Goal: Task Accomplishment & Management: Use online tool/utility

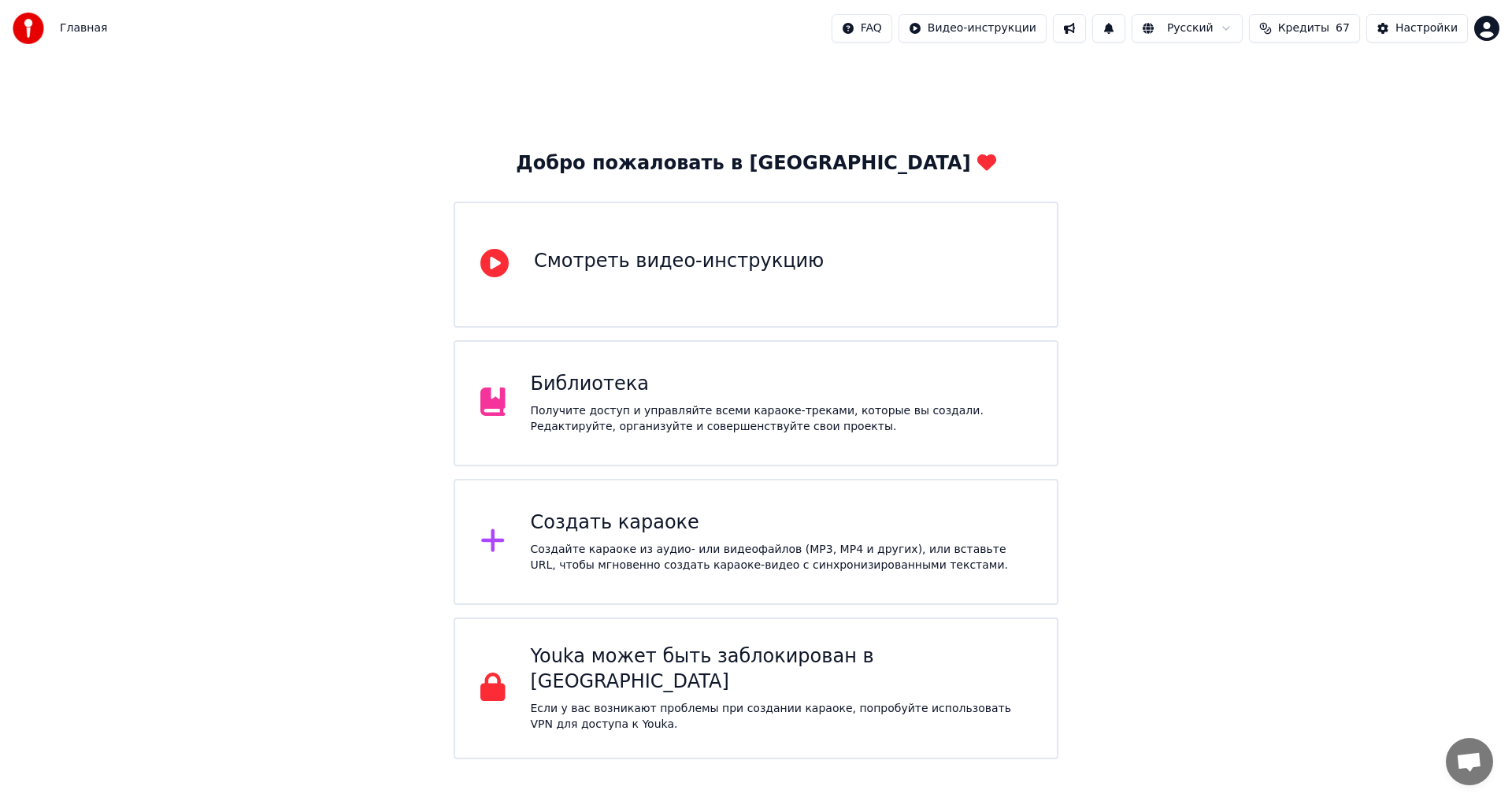
click at [582, 530] on div "Создать караоке" at bounding box center [781, 523] width 502 height 25
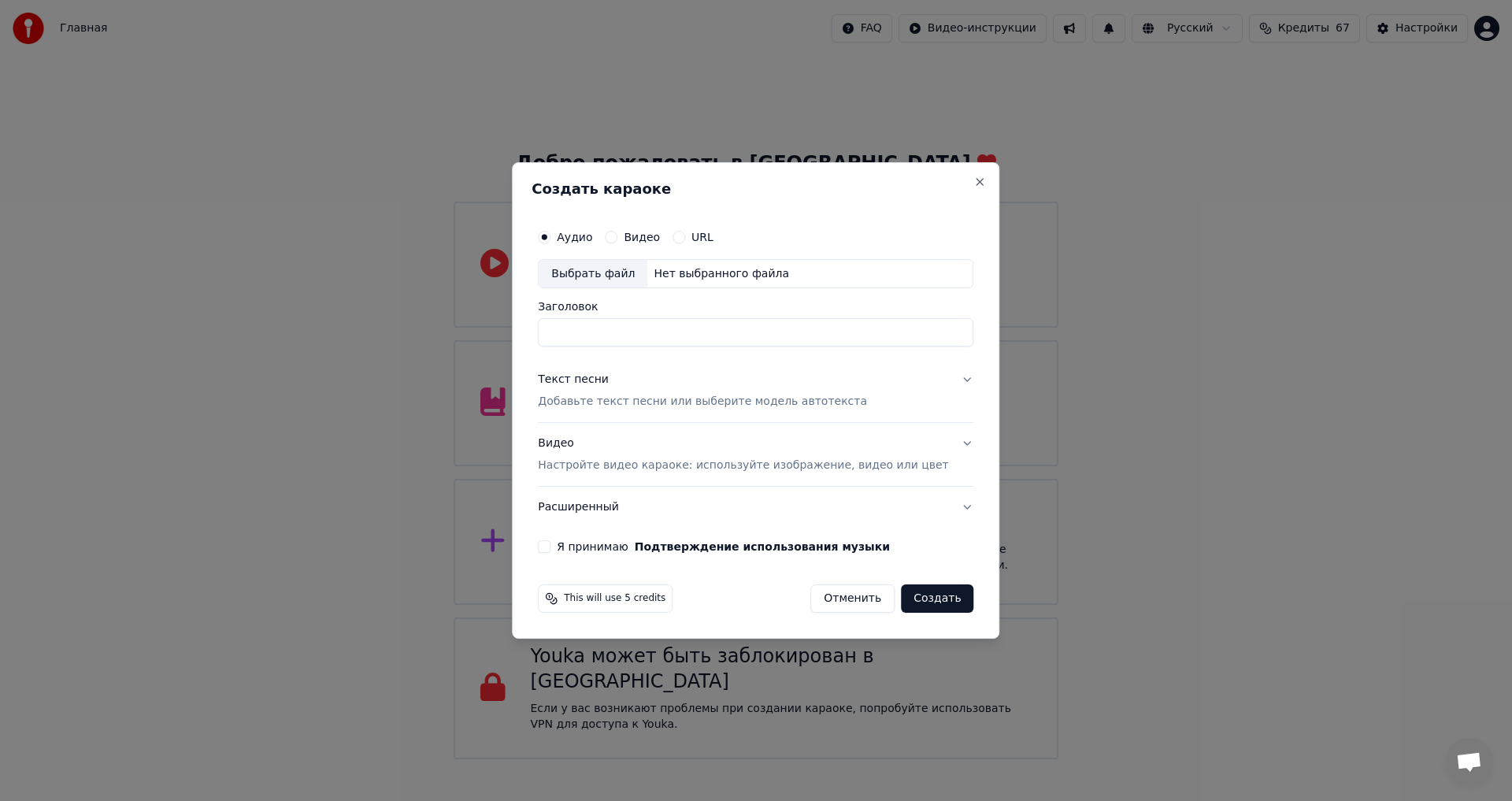
click at [696, 270] on div "Нет выбранного файла" at bounding box center [721, 274] width 148 height 16
click at [704, 342] on input "**********" at bounding box center [756, 333] width 435 height 28
click at [572, 334] on input "**********" at bounding box center [756, 333] width 435 height 28
type input "**********"
click at [551, 547] on button "Я принимаю Подтверждение использования музыки" at bounding box center [544, 547] width 13 height 13
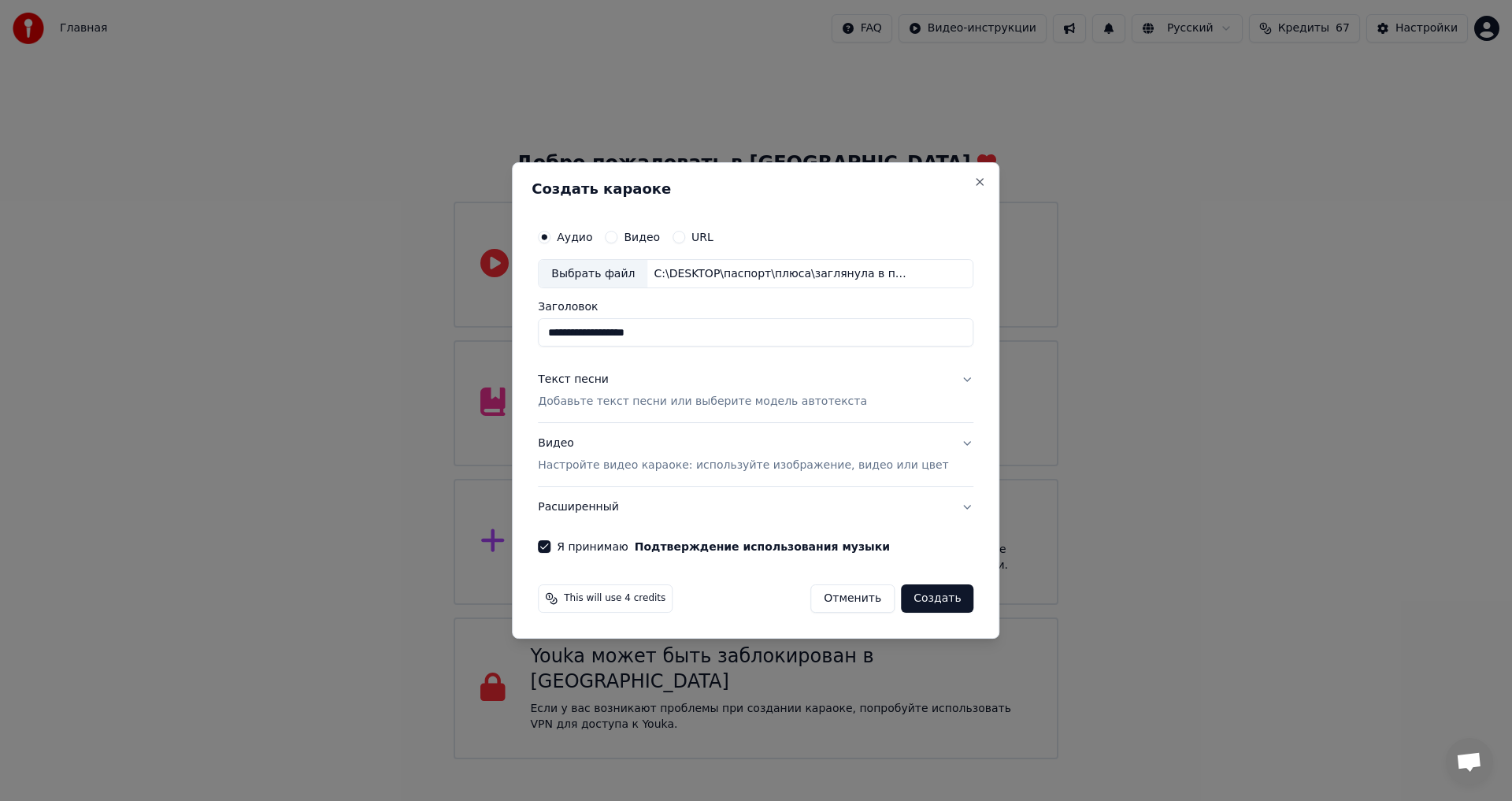
click at [874, 175] on div "**********" at bounding box center [756, 401] width 487 height 477
click at [616, 401] on p "Добавьте текст песни или выберите модель автотекста" at bounding box center [702, 403] width 329 height 16
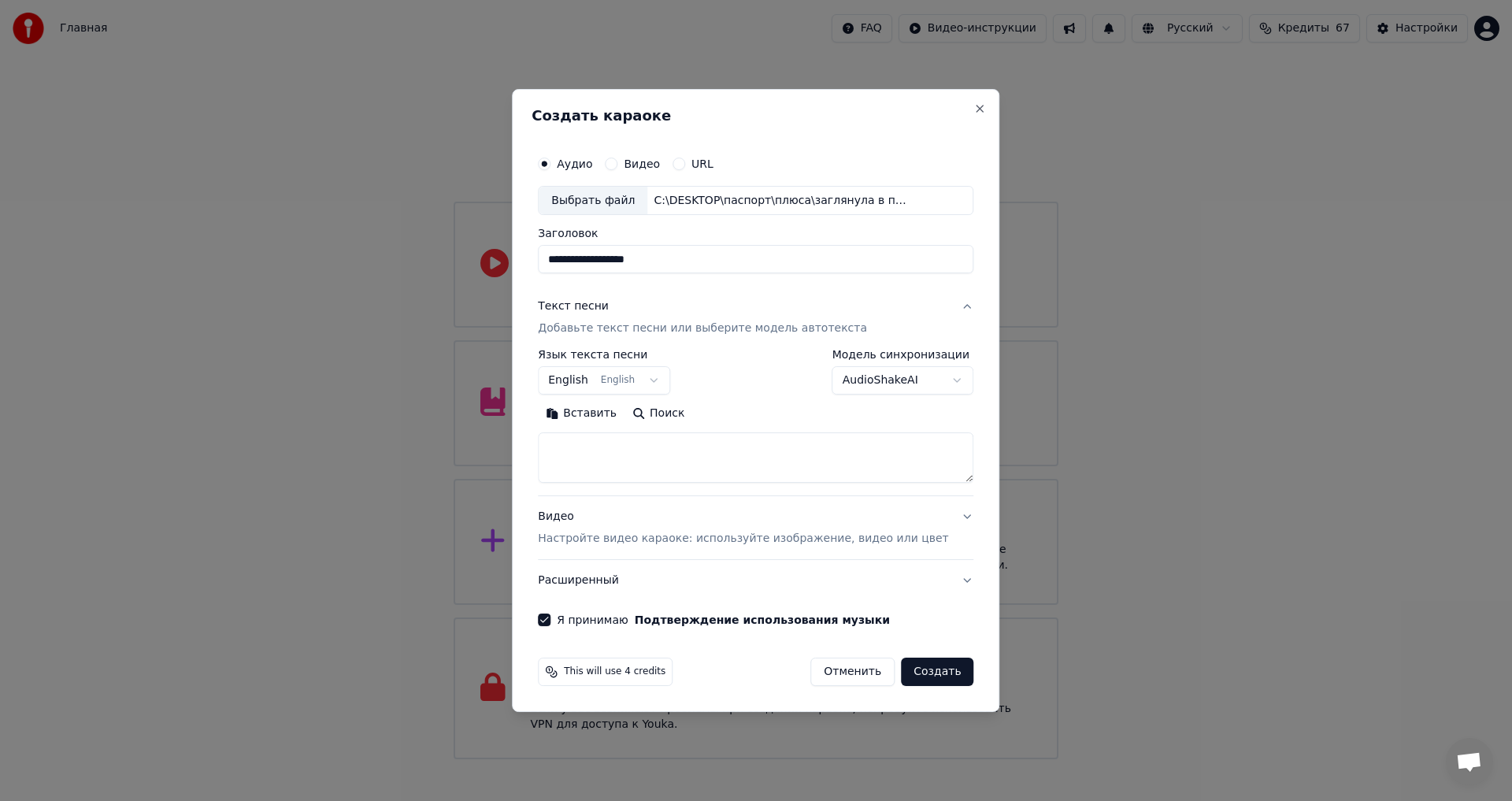
click at [660, 447] on textarea at bounding box center [756, 458] width 435 height 50
paste textarea "**********"
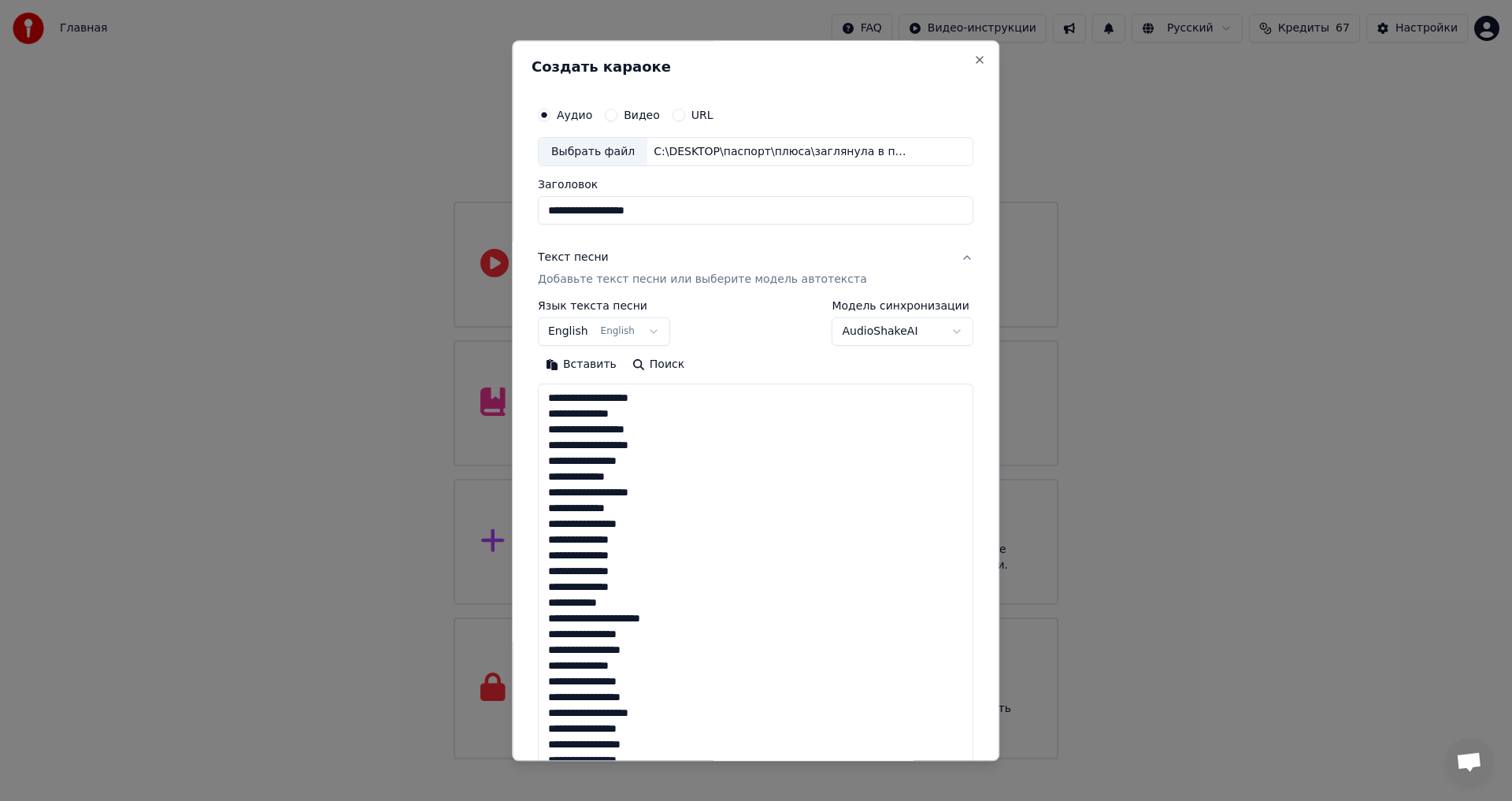
scroll to position [462, 0]
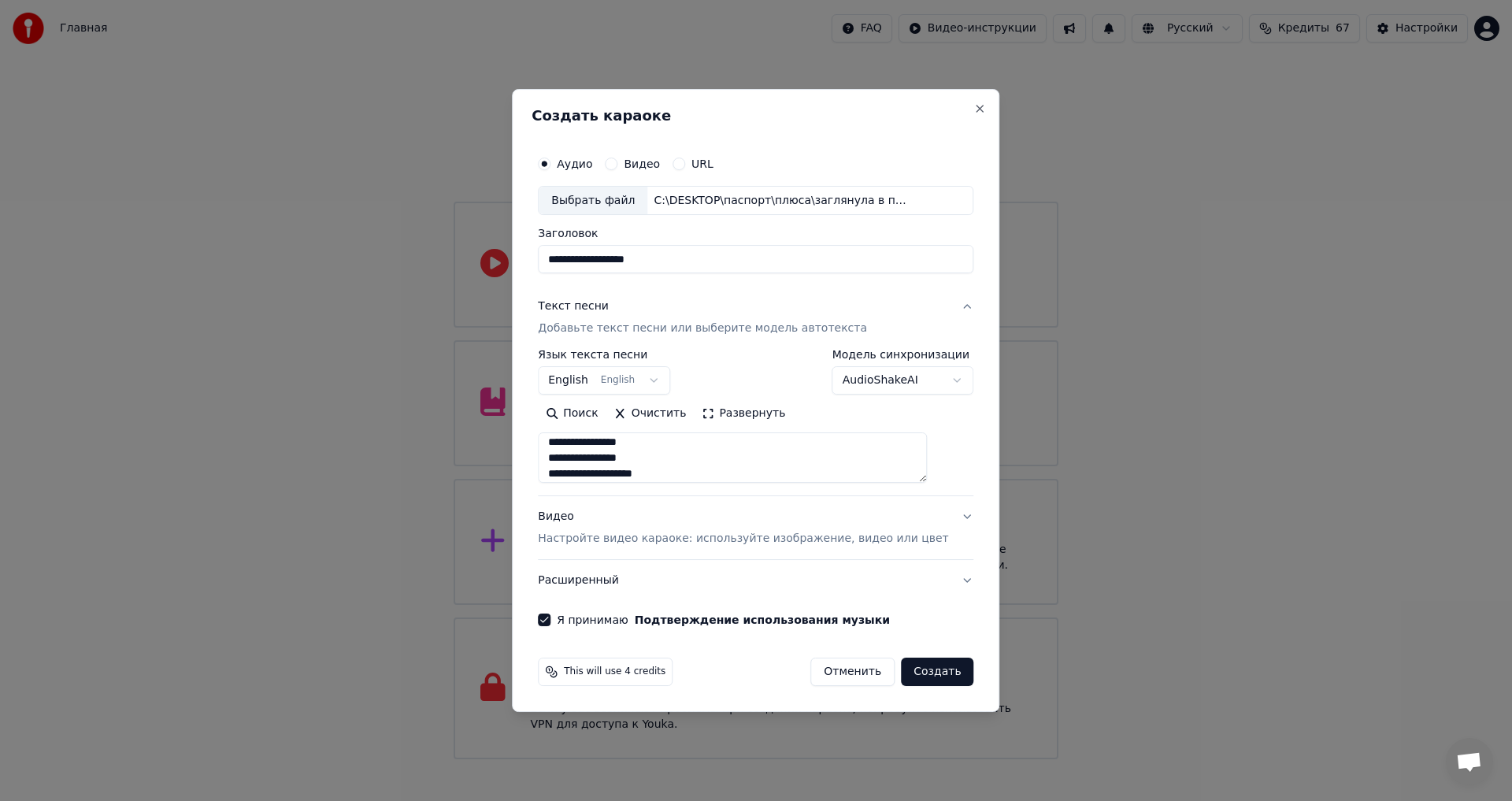
type textarea "**********"
click at [659, 382] on button "English English" at bounding box center [604, 381] width 132 height 28
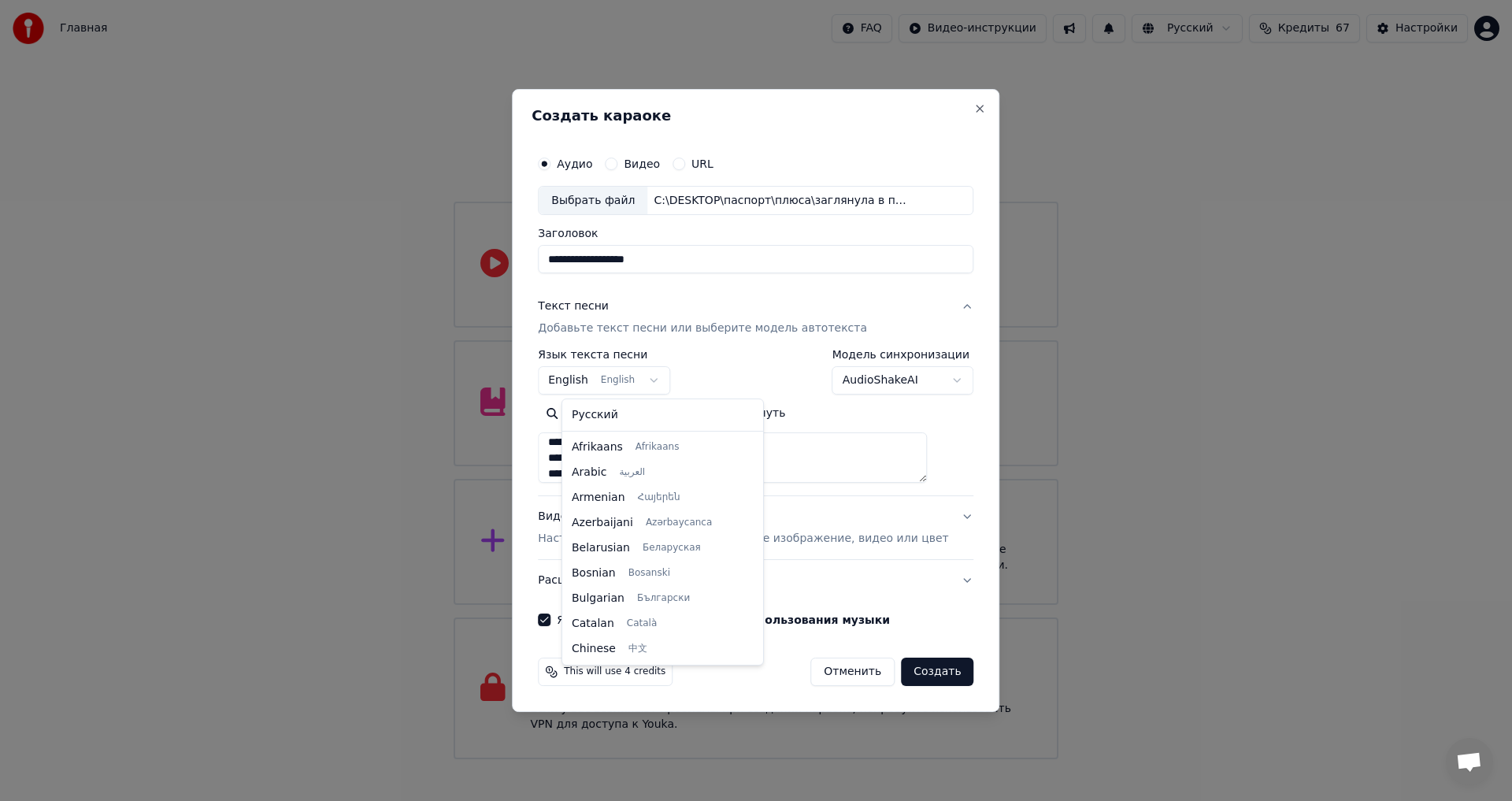
scroll to position [126, 0]
select select "**"
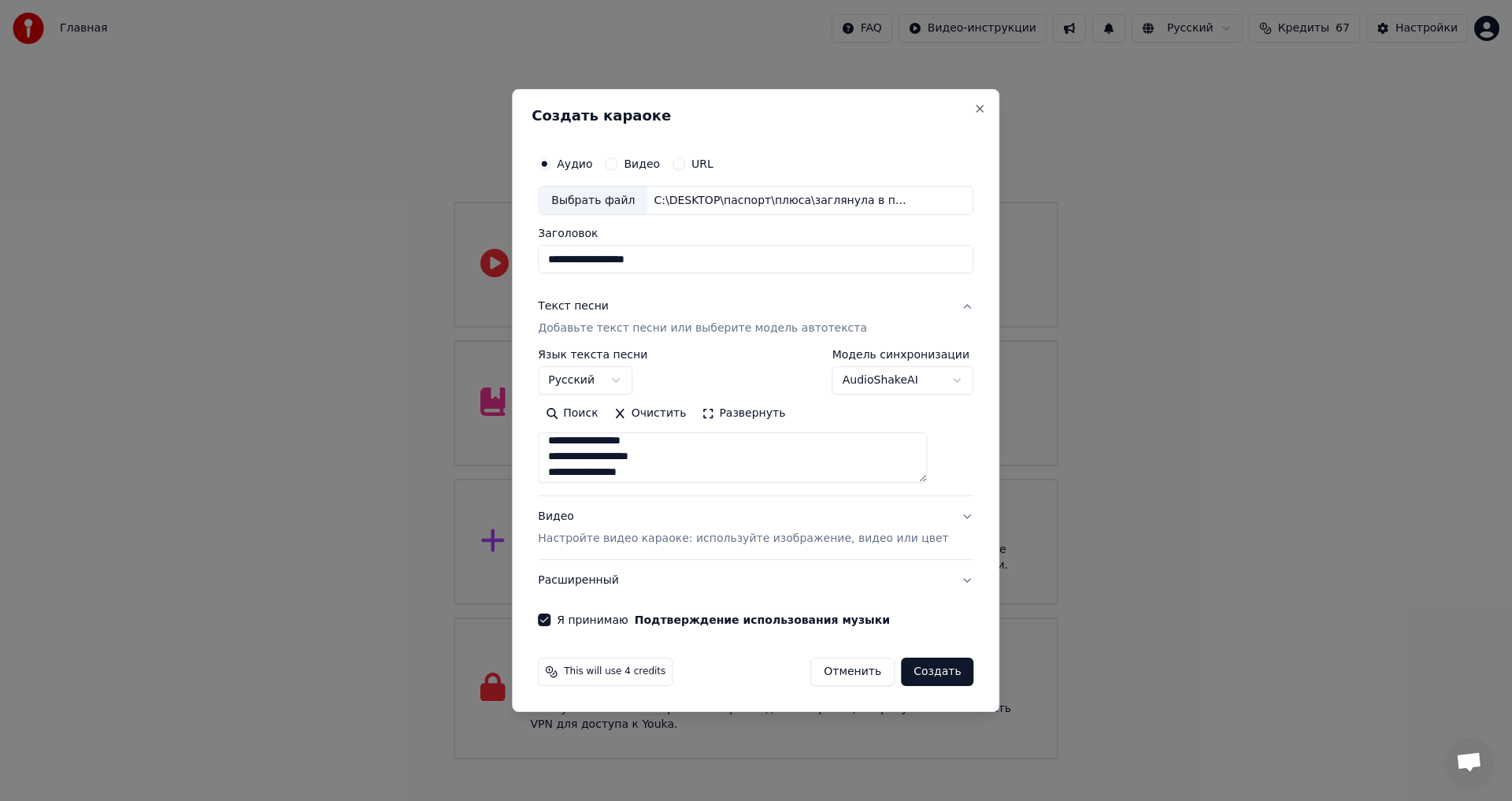
scroll to position [0, 0]
click at [678, 419] on button "Очистить" at bounding box center [651, 414] width 88 height 25
click at [596, 440] on textarea at bounding box center [732, 458] width 389 height 50
click at [600, 413] on button "Вставить" at bounding box center [581, 414] width 86 height 25
click at [914, 672] on button "Создать" at bounding box center [937, 671] width 73 height 28
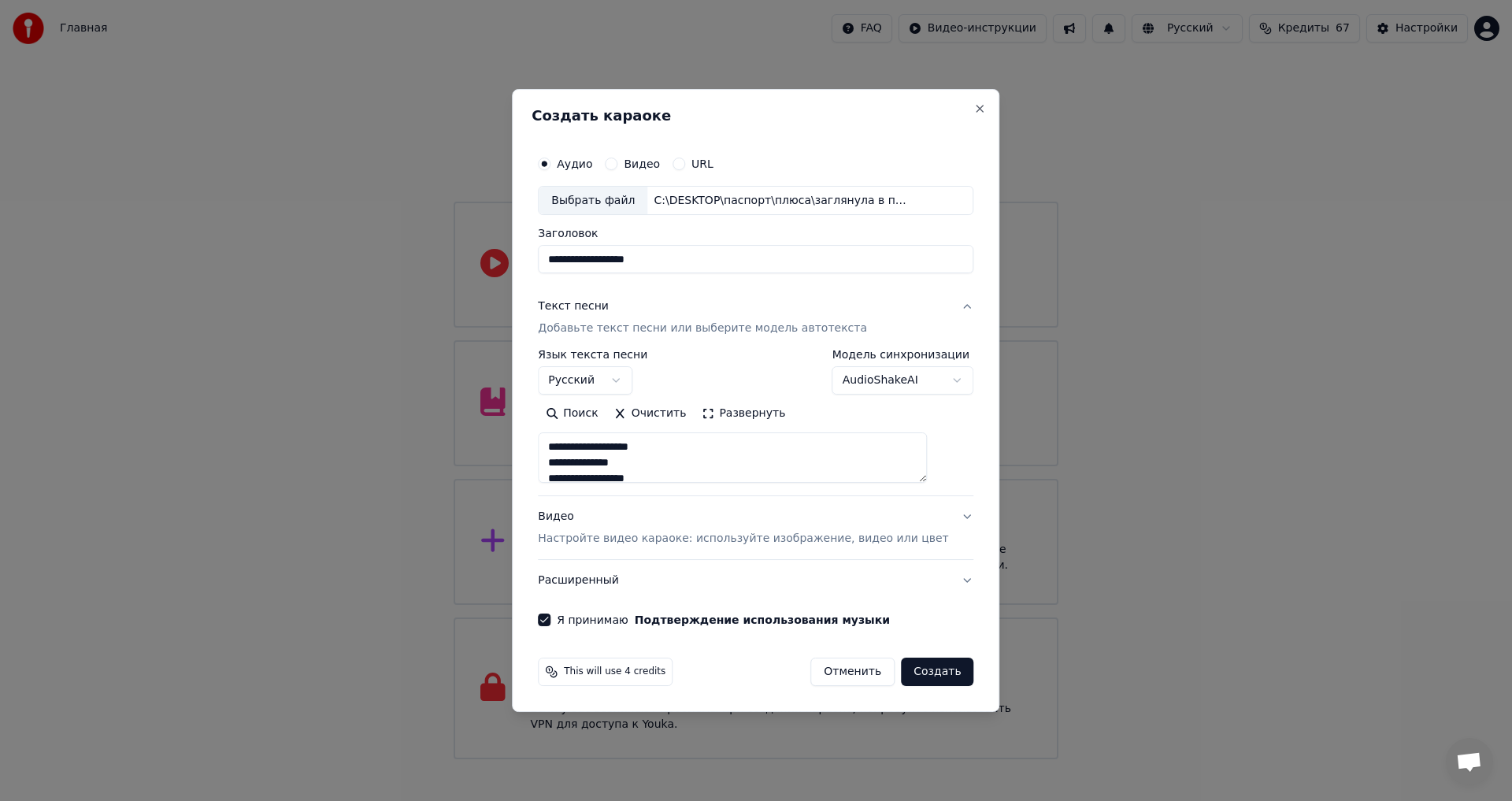
type textarea "**********"
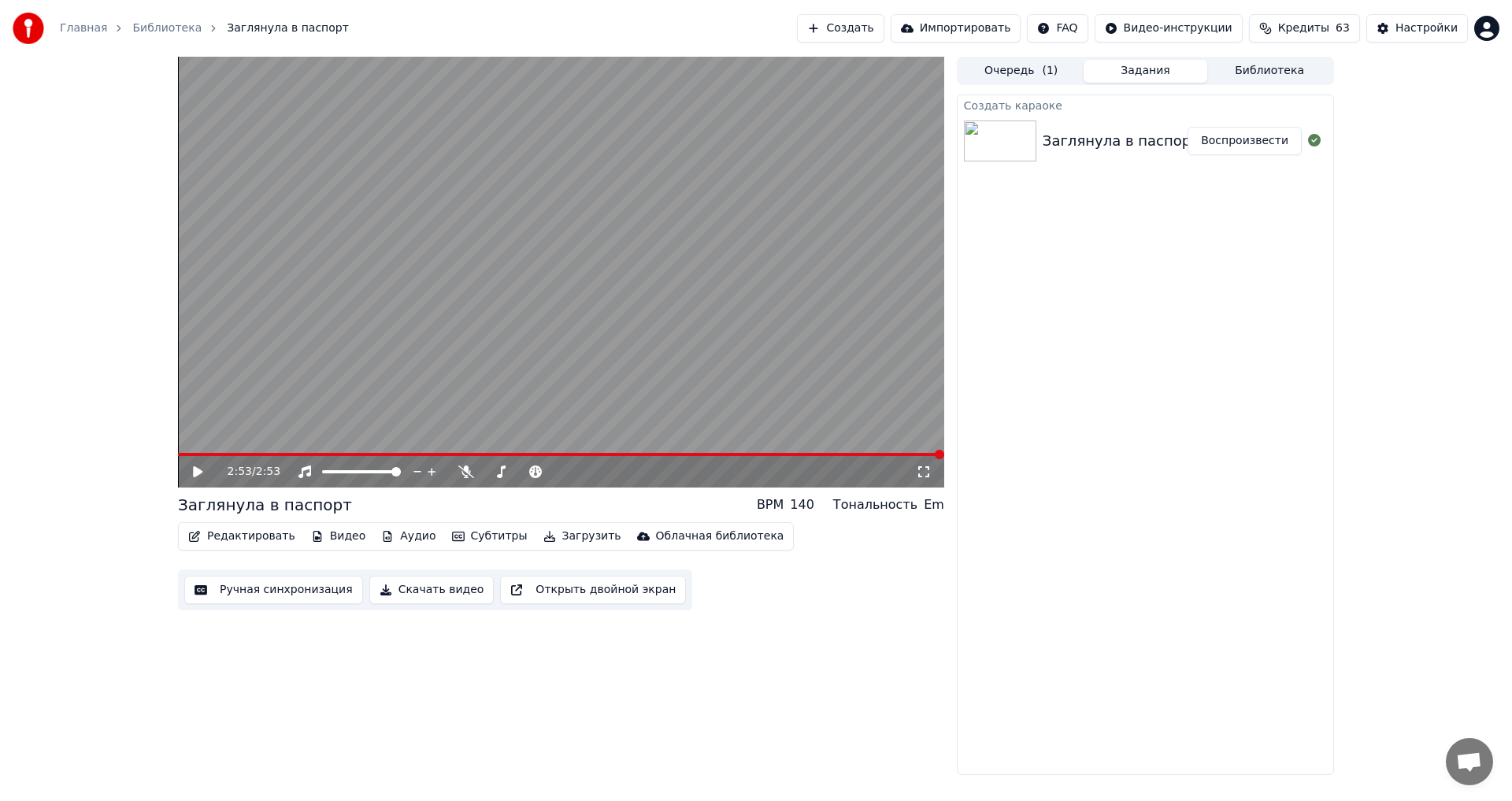
click at [198, 472] on icon at bounding box center [198, 472] width 10 height 11
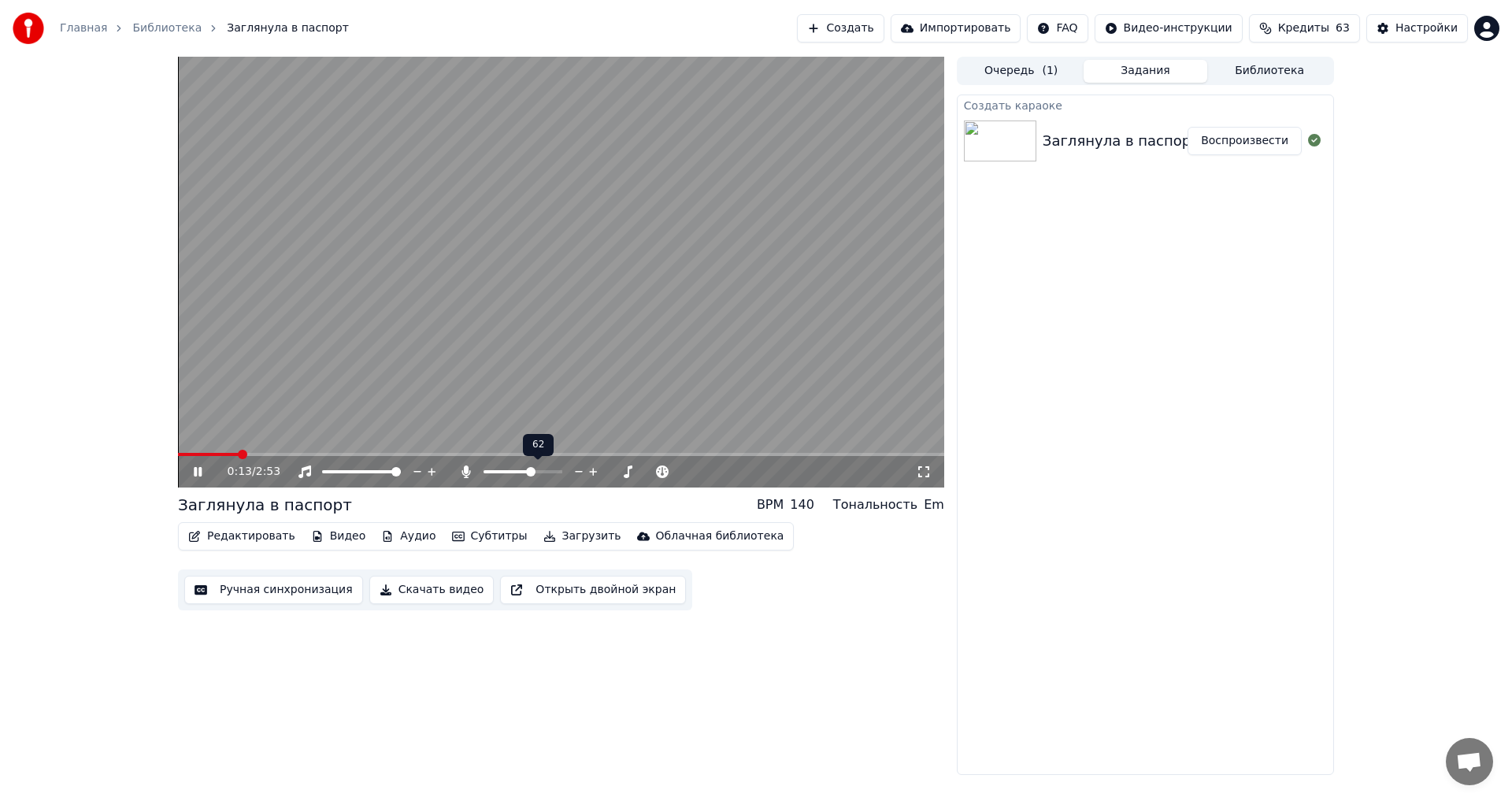
click at [532, 473] on span at bounding box center [531, 472] width 10 height 10
click at [195, 468] on icon at bounding box center [198, 472] width 8 height 10
click at [196, 471] on icon at bounding box center [198, 472] width 10 height 11
click at [177, 455] on div "0:32 / 2:53 Заглянула в паспорт BPM 140 Тональность Em Редактировать Видео Ауди…" at bounding box center [756, 415] width 1181 height 718
click at [182, 455] on span at bounding box center [180, 455] width 5 height 3
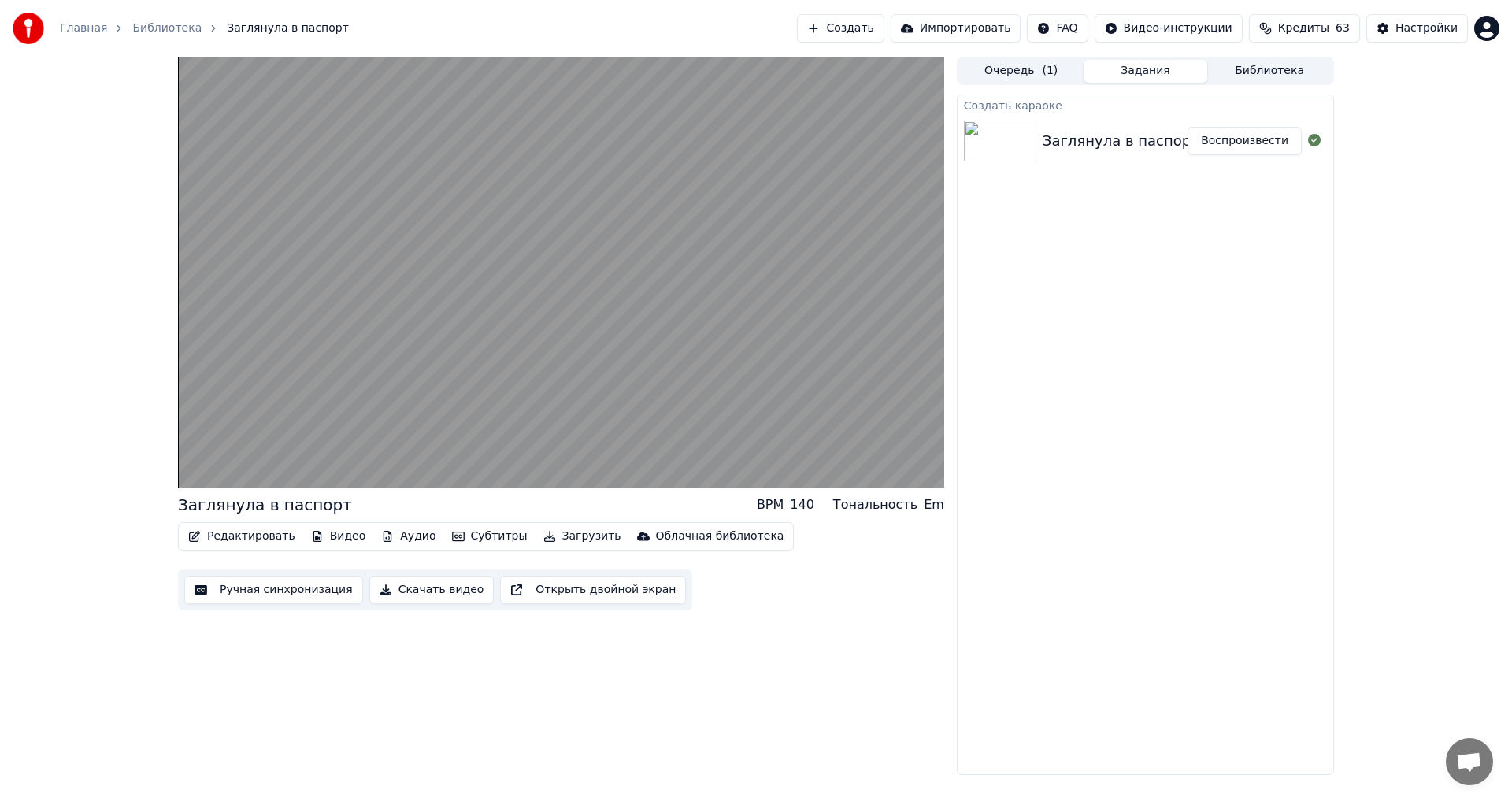
click at [248, 537] on button "Редактировать" at bounding box center [242, 536] width 120 height 22
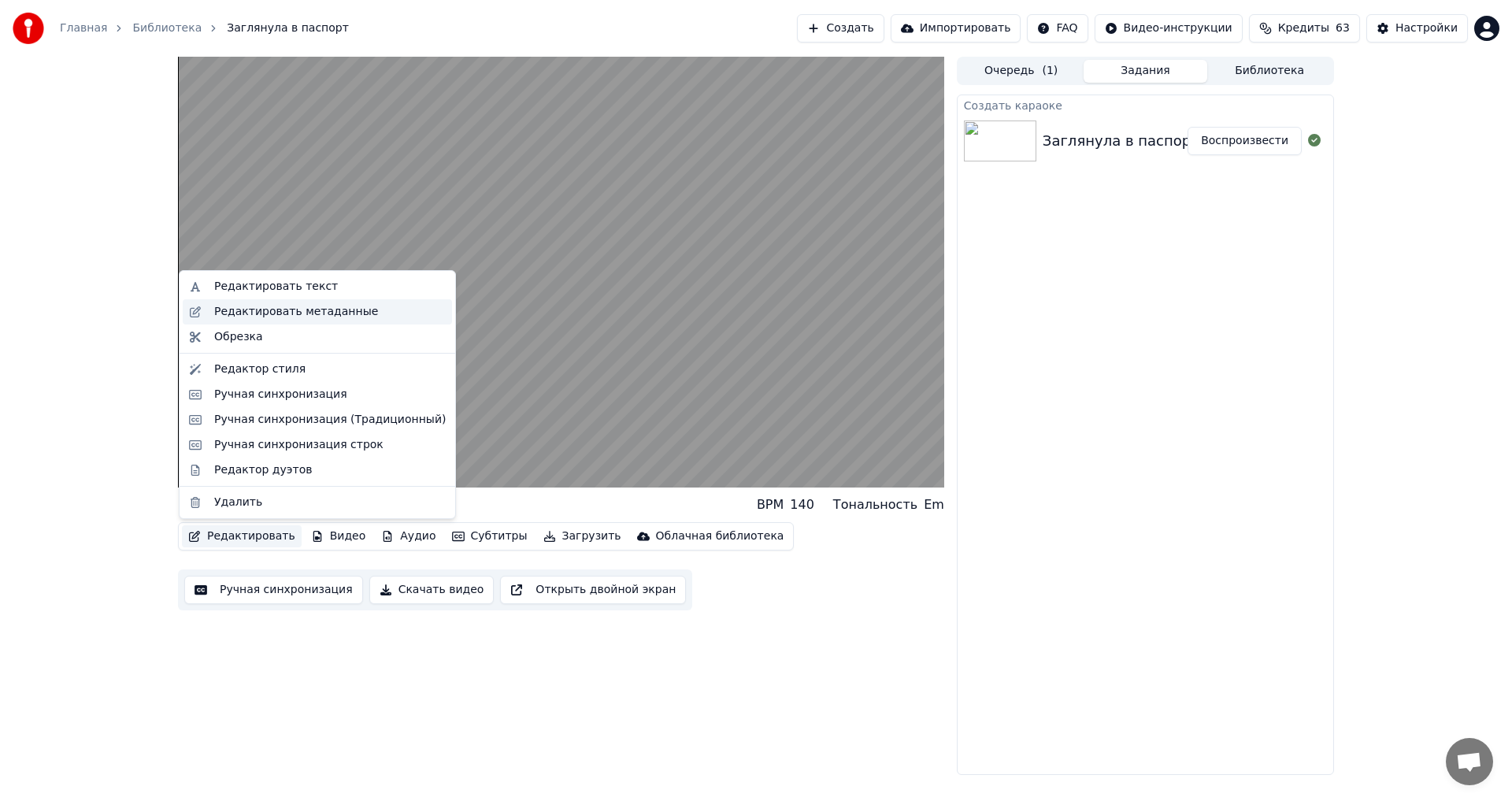
click at [271, 315] on div "Редактировать метаданные" at bounding box center [296, 312] width 164 height 16
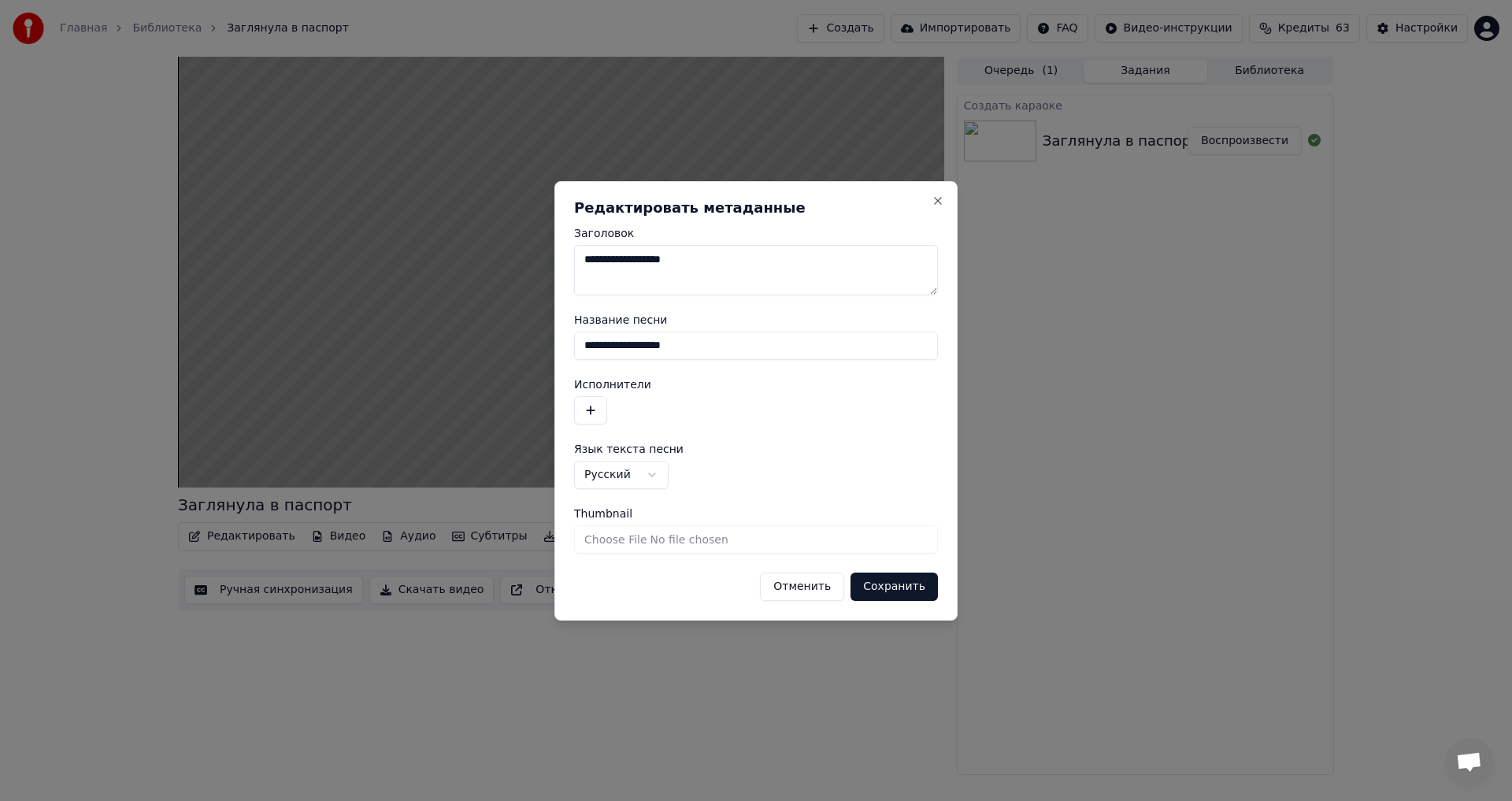
click at [735, 346] on input "**********" at bounding box center [756, 345] width 364 height 28
type input "**********"
click at [590, 411] on button "button" at bounding box center [590, 410] width 33 height 28
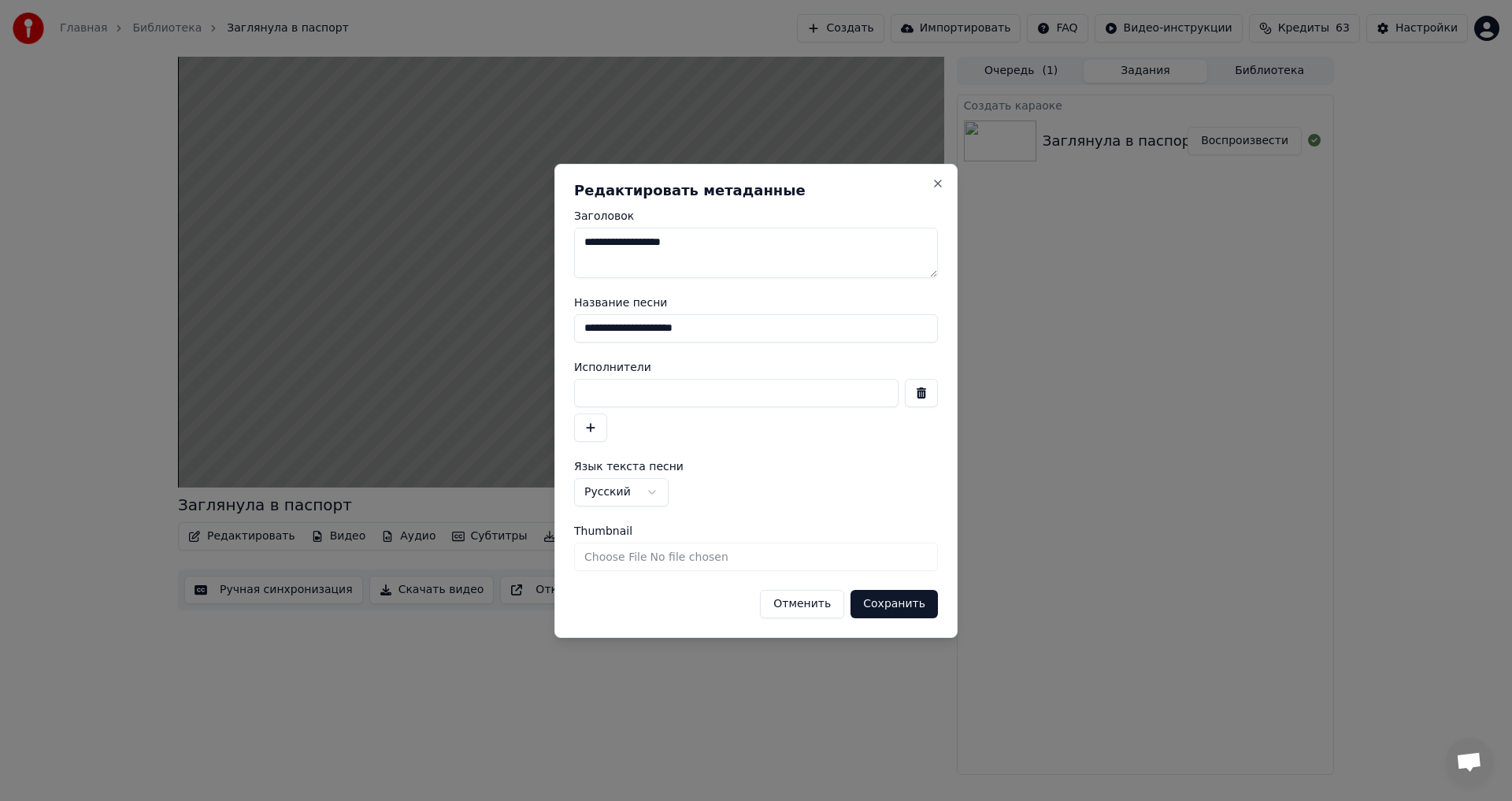
paste input "**********"
type input "**********"
click at [885, 599] on button "Сохранить" at bounding box center [894, 603] width 87 height 28
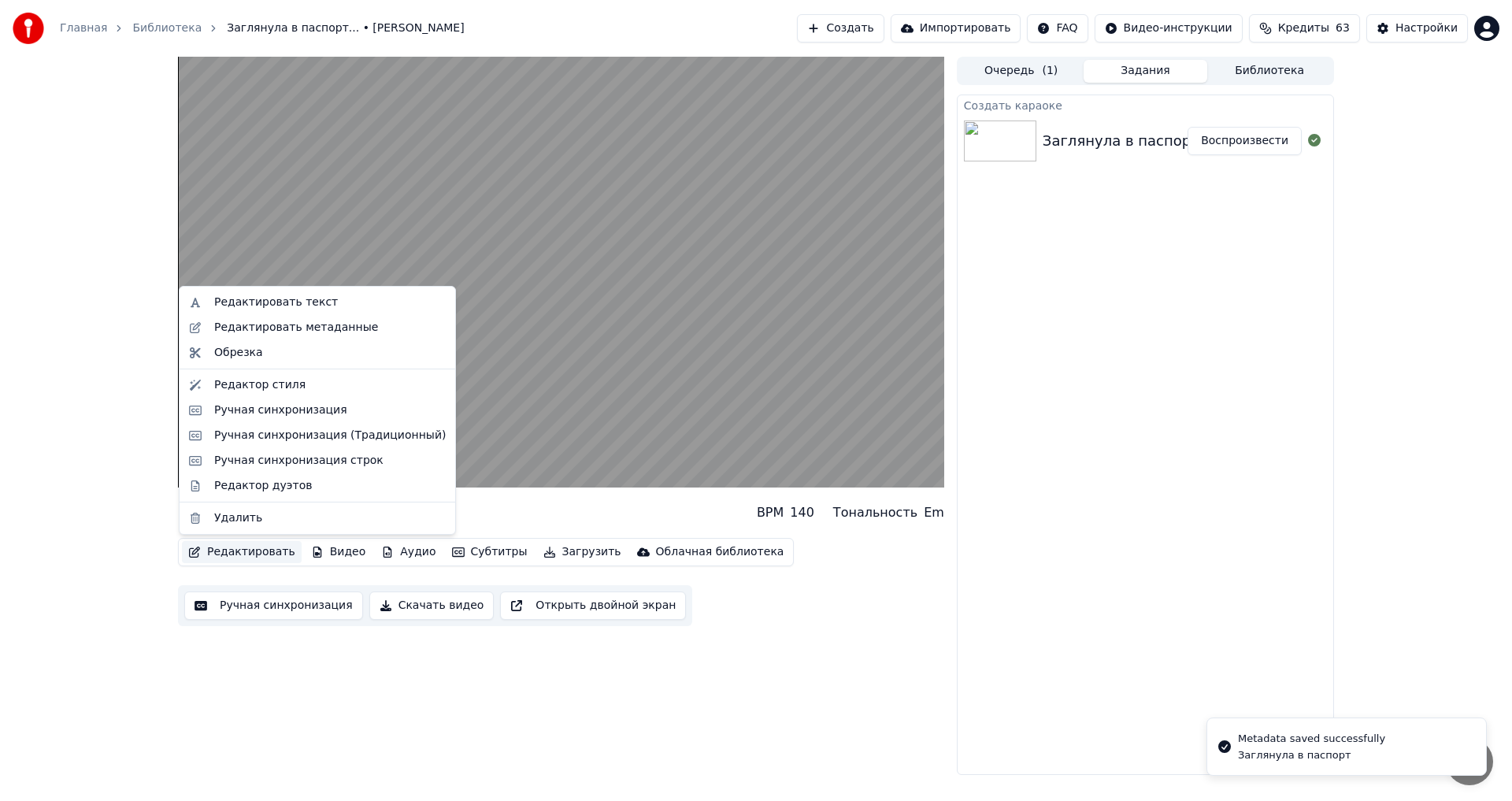
click at [239, 550] on button "Редактировать" at bounding box center [242, 552] width 120 height 22
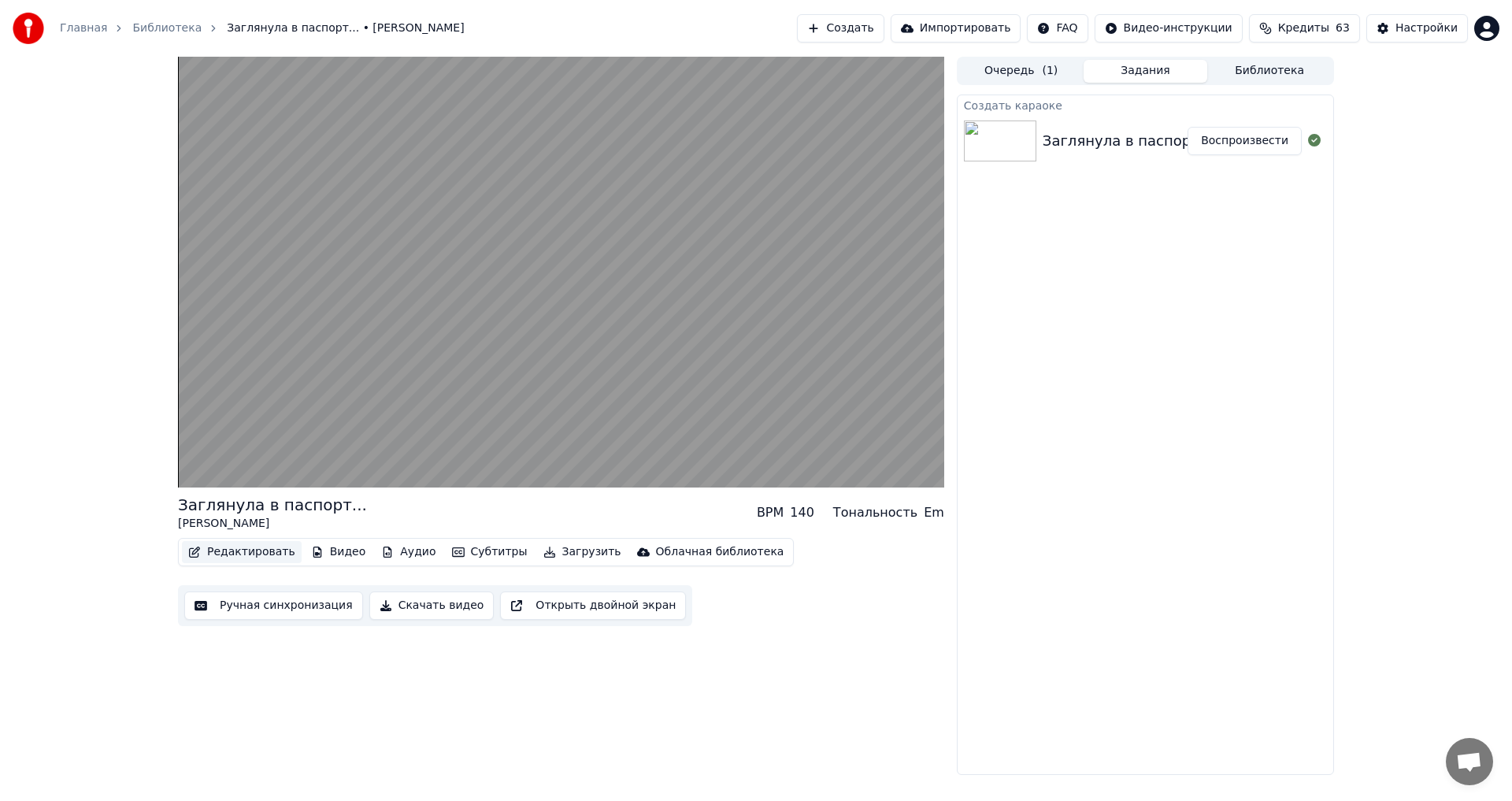
click at [243, 553] on button "Редактировать" at bounding box center [242, 552] width 120 height 22
click at [246, 551] on button "Редактировать" at bounding box center [242, 552] width 120 height 22
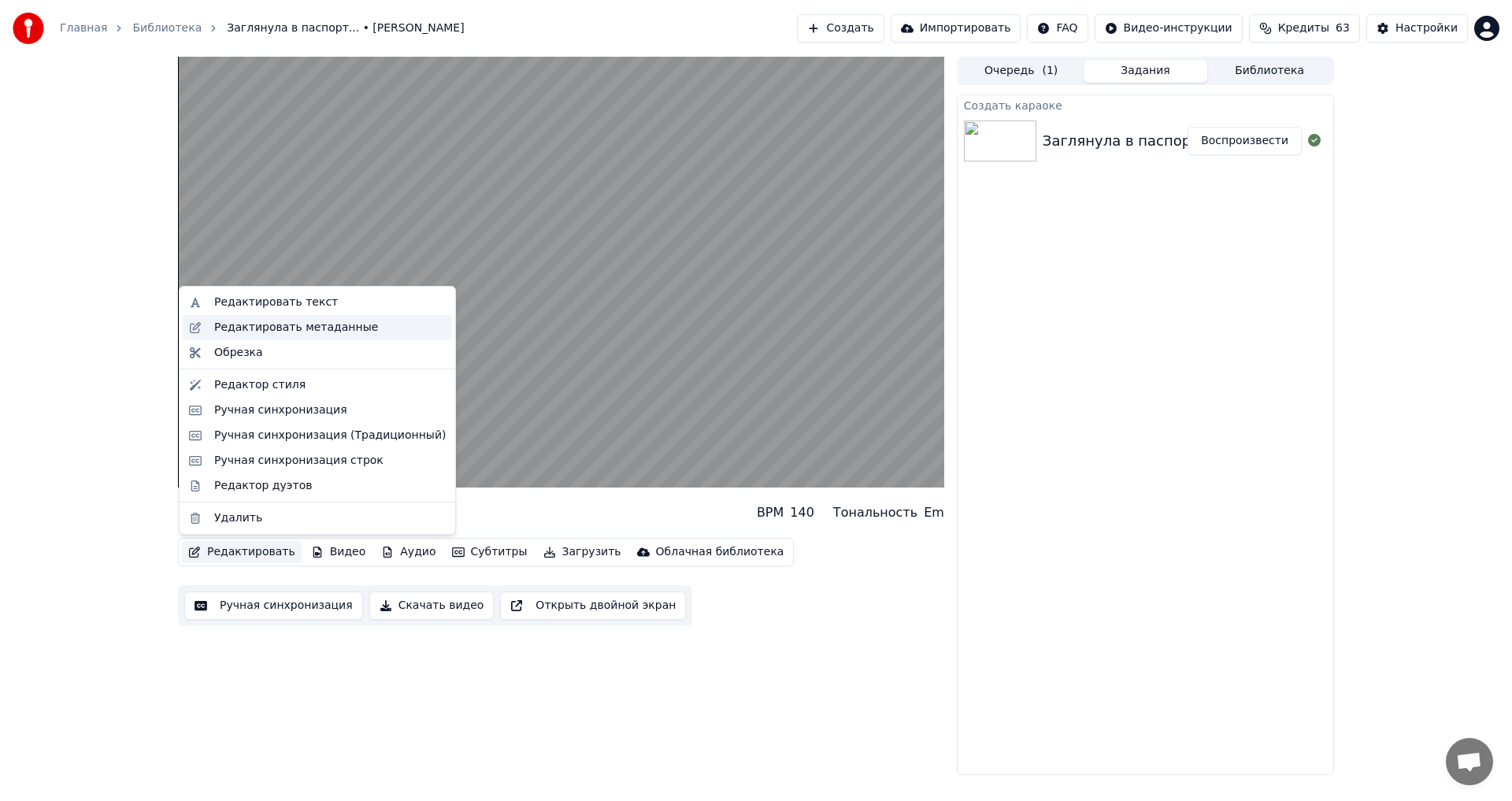
click at [257, 322] on div "Редактировать метаданные" at bounding box center [296, 327] width 164 height 16
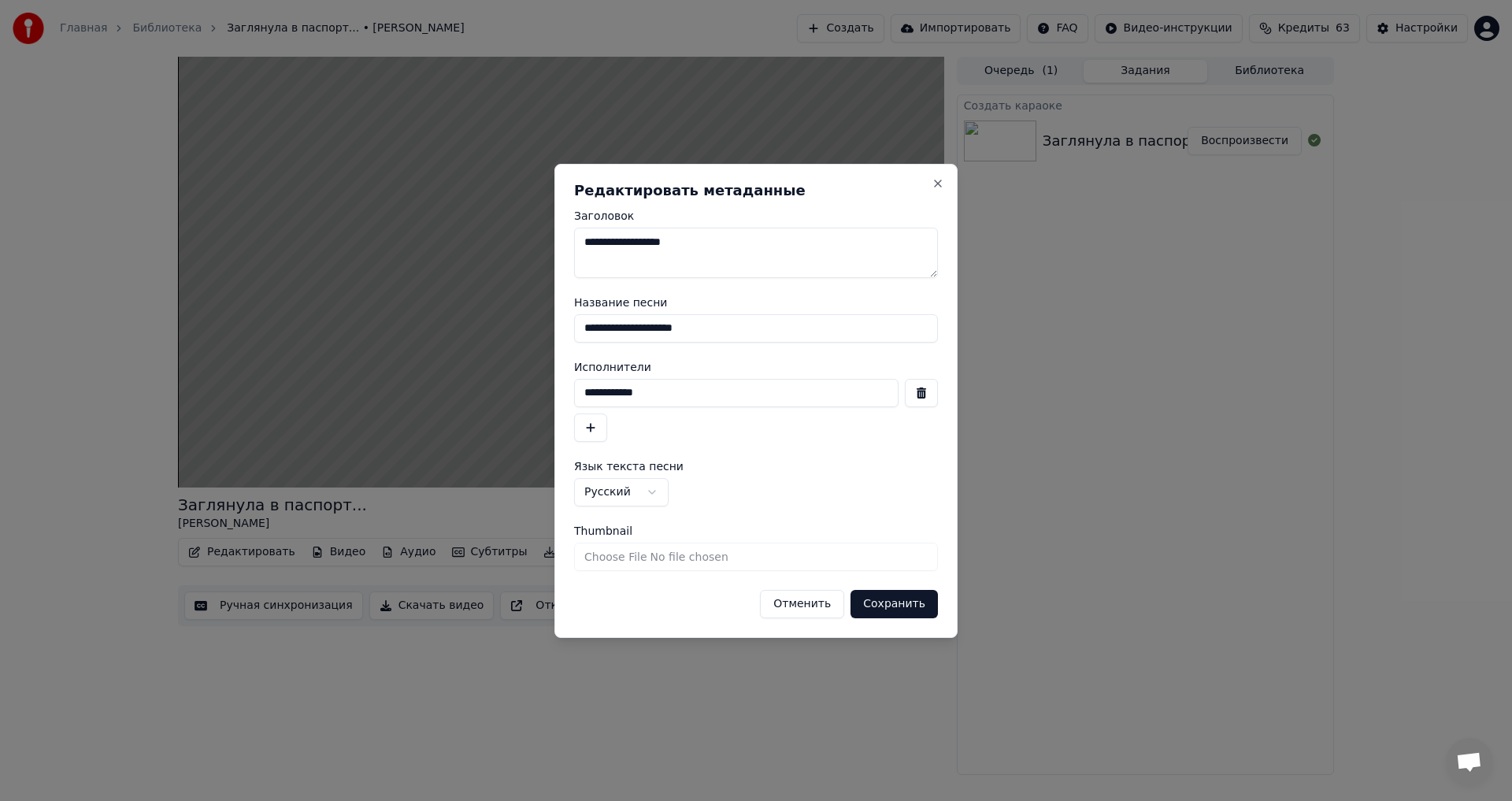
click at [875, 598] on button "Сохранить" at bounding box center [894, 603] width 87 height 28
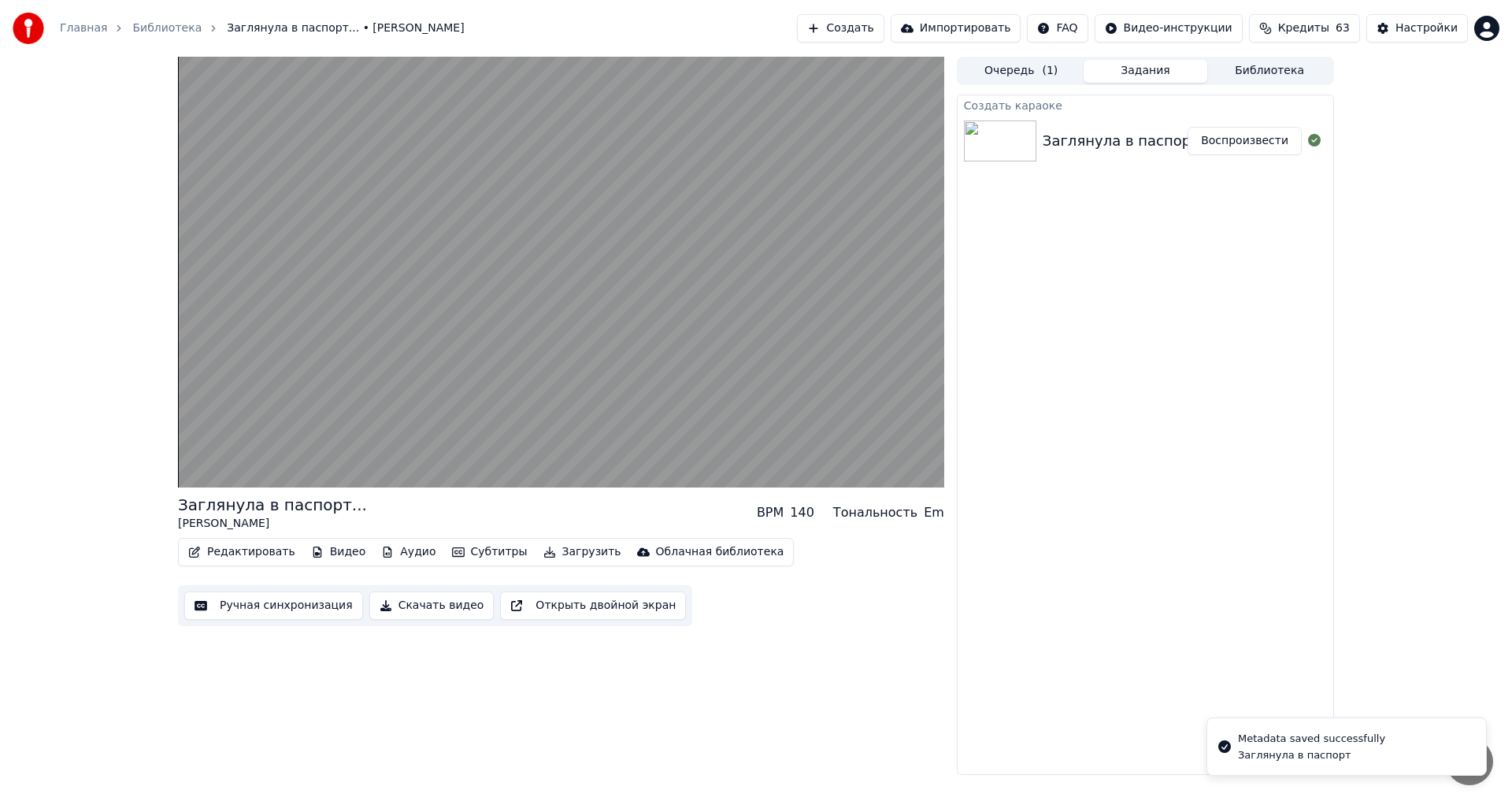
click at [319, 555] on button "Видео" at bounding box center [339, 552] width 68 height 22
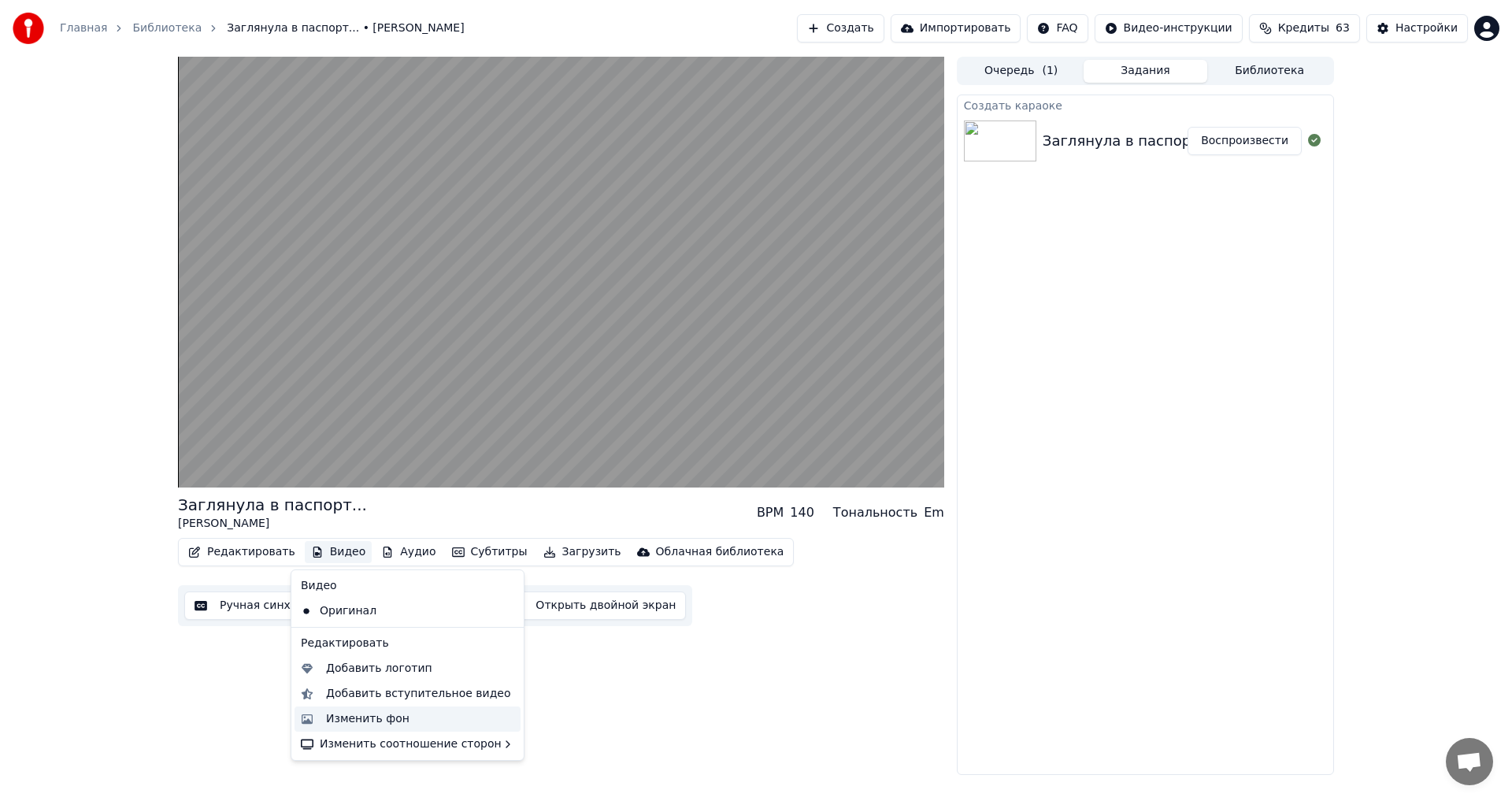
click at [358, 723] on div "Изменить фон" at bounding box center [367, 719] width 83 height 16
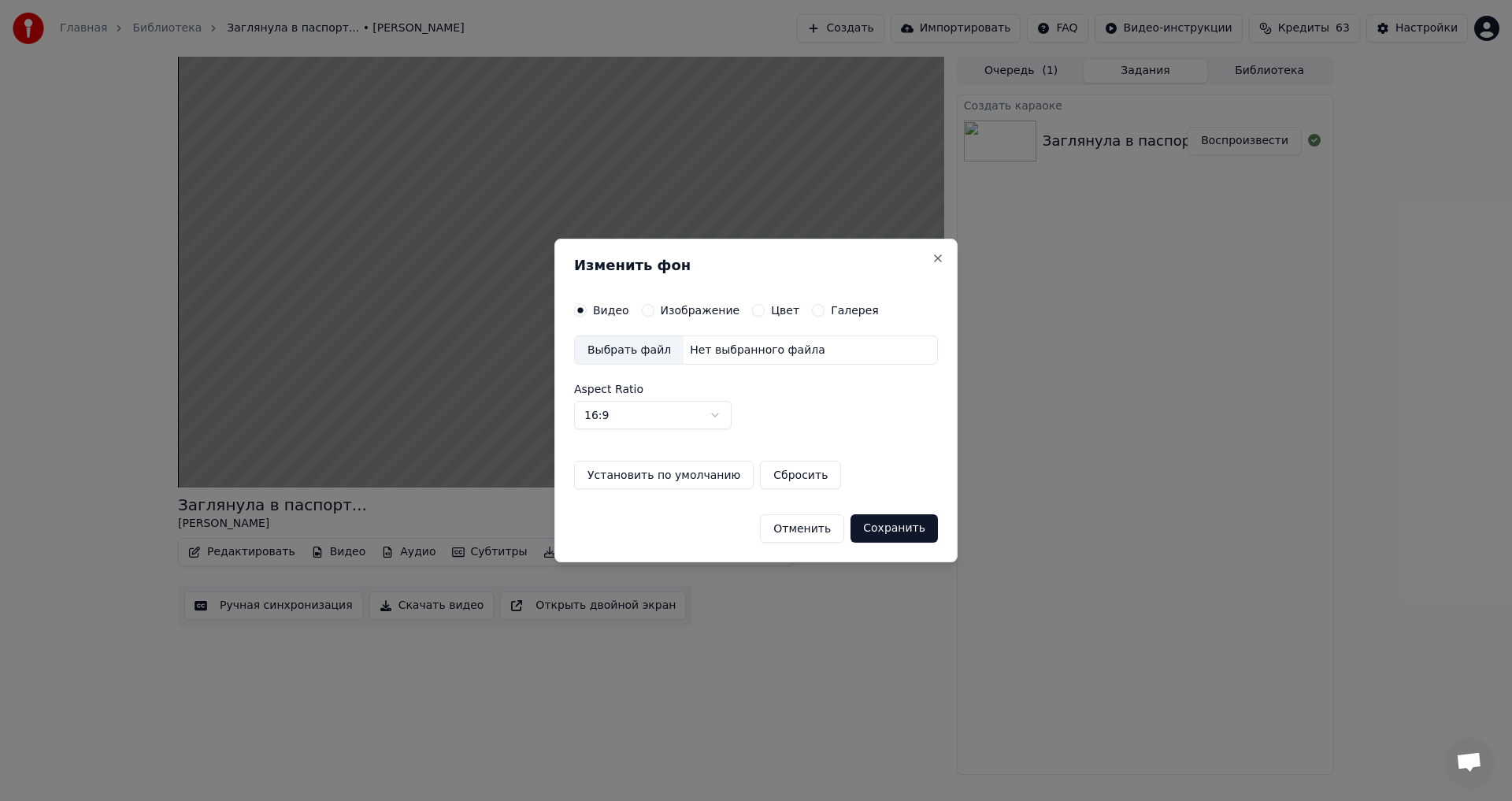
click at [734, 347] on div "Нет выбранного файла" at bounding box center [757, 350] width 148 height 16
click at [678, 309] on label "Изображение" at bounding box center [700, 310] width 79 height 11
click at [655, 309] on button "Изображение" at bounding box center [648, 310] width 13 height 13
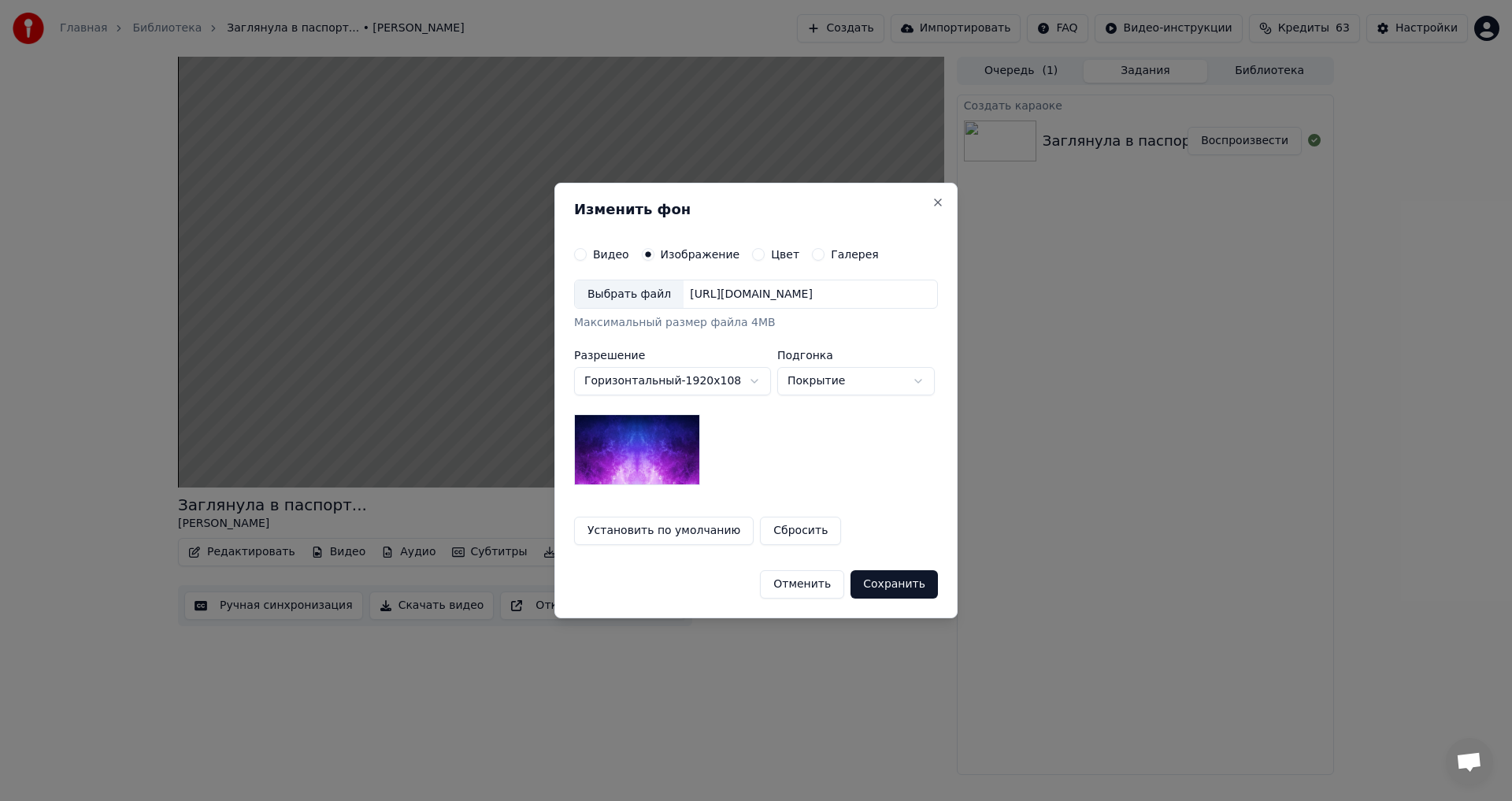
click at [640, 293] on div "Выбрать файл" at bounding box center [629, 294] width 109 height 28
click at [896, 585] on button "Сохранить" at bounding box center [894, 583] width 87 height 28
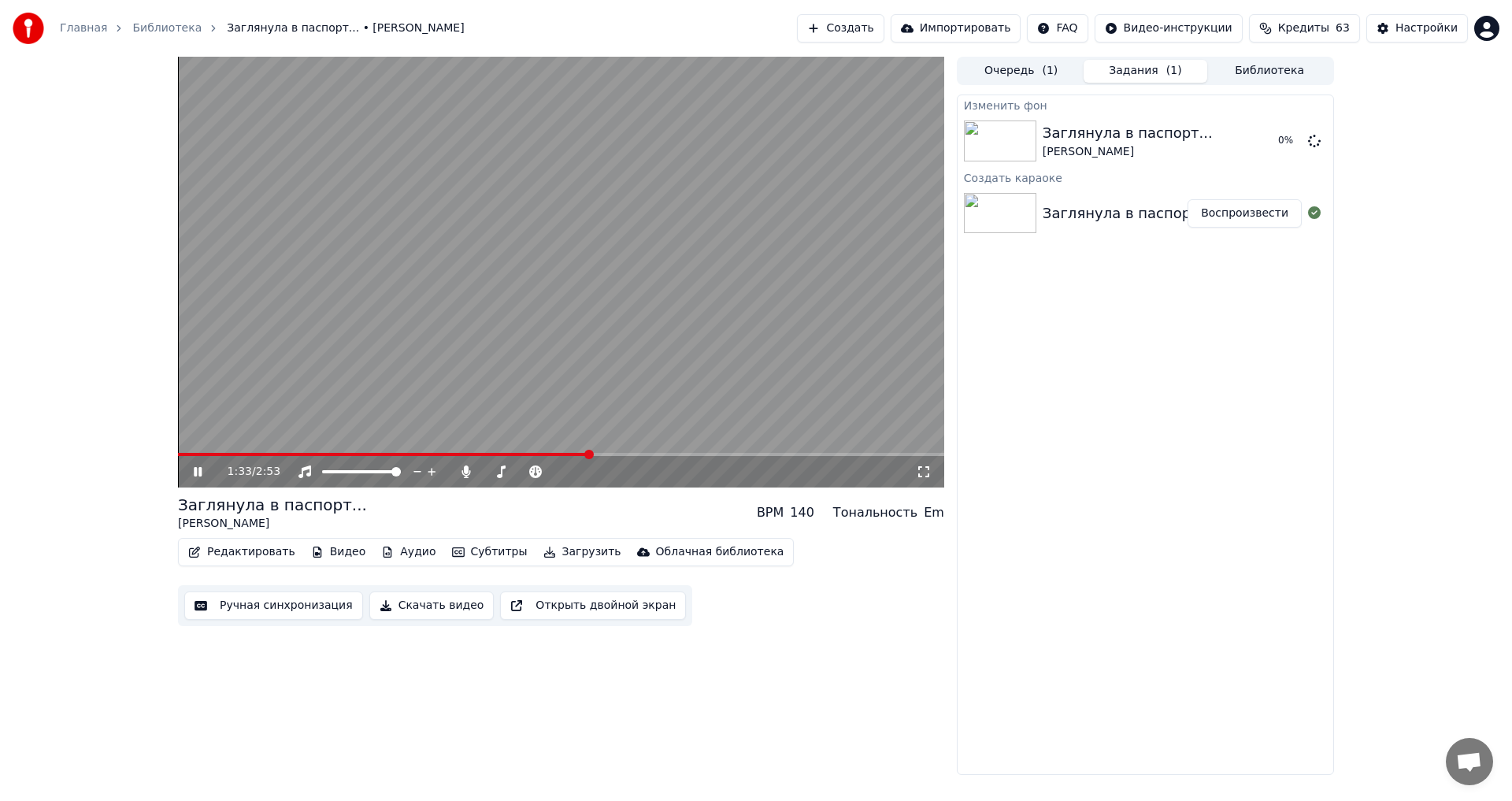
click at [200, 471] on icon at bounding box center [198, 472] width 8 height 10
click at [178, 456] on span at bounding box center [178, 455] width 0 height 3
click at [1101, 145] on div "[PERSON_NAME]" at bounding box center [1128, 152] width 170 height 16
click at [244, 548] on button "Редактировать" at bounding box center [242, 552] width 120 height 22
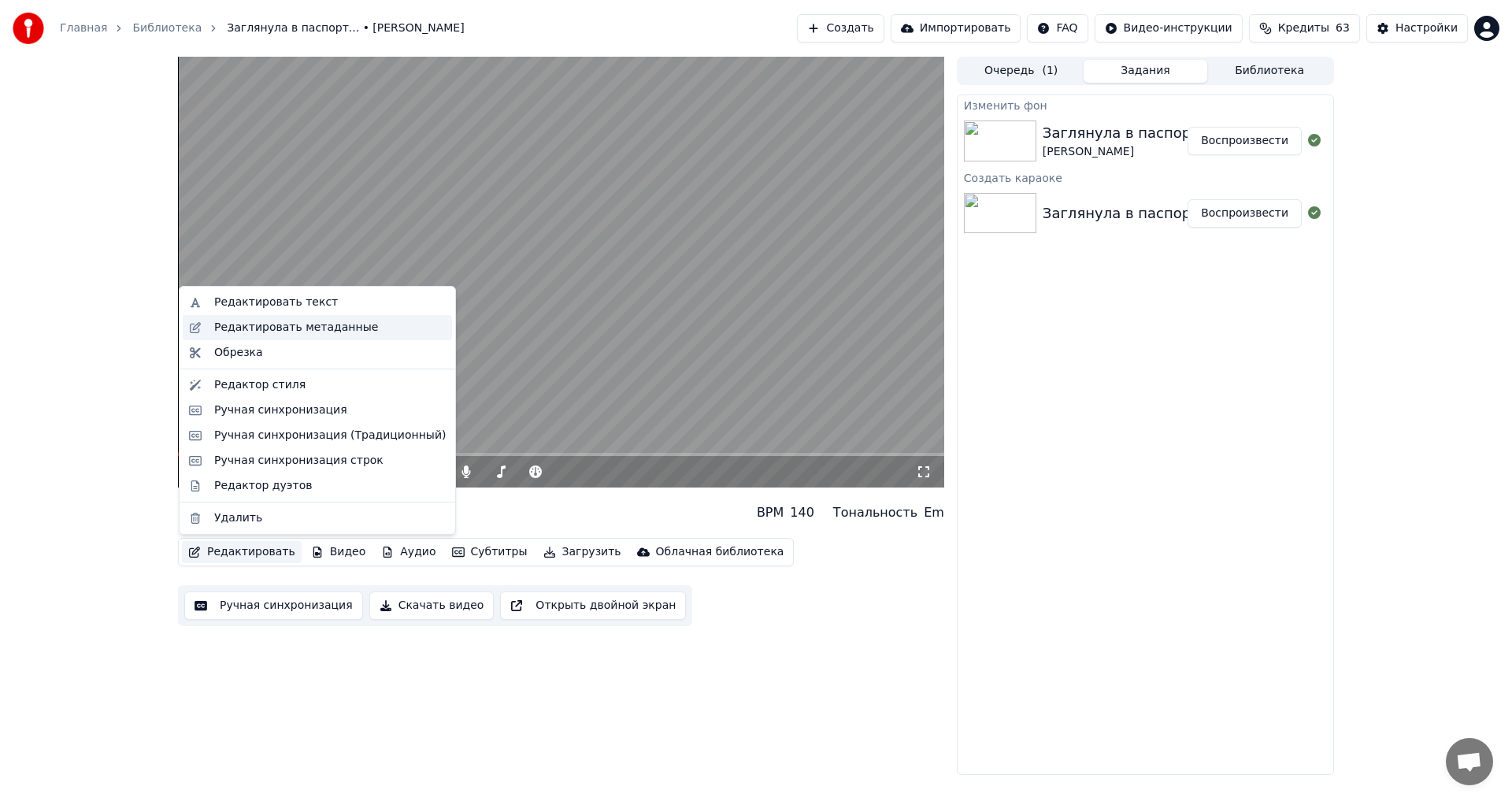
click at [290, 331] on div "Редактировать метаданные" at bounding box center [296, 327] width 164 height 16
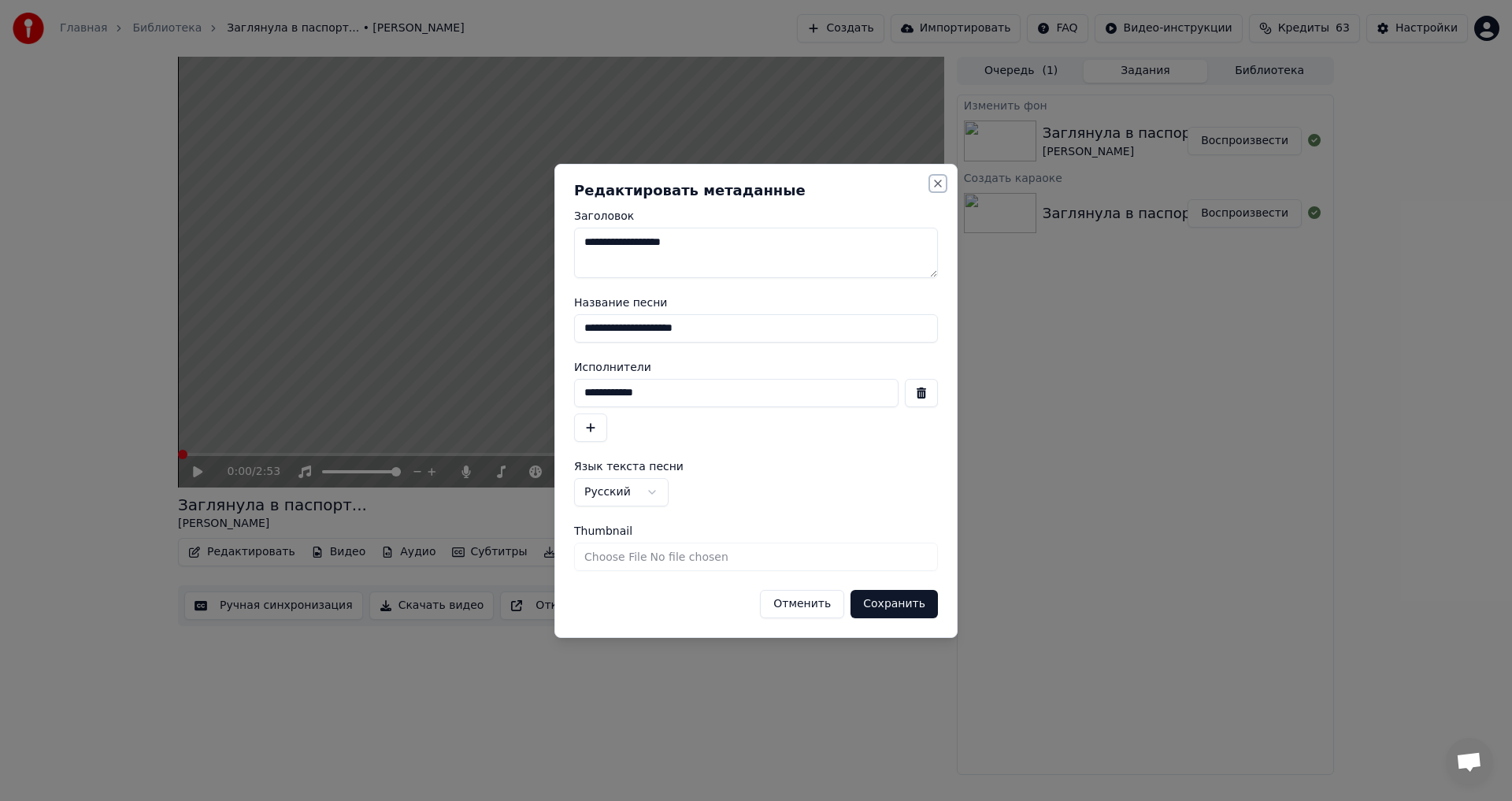
click at [942, 188] on button "Close" at bounding box center [938, 183] width 13 height 13
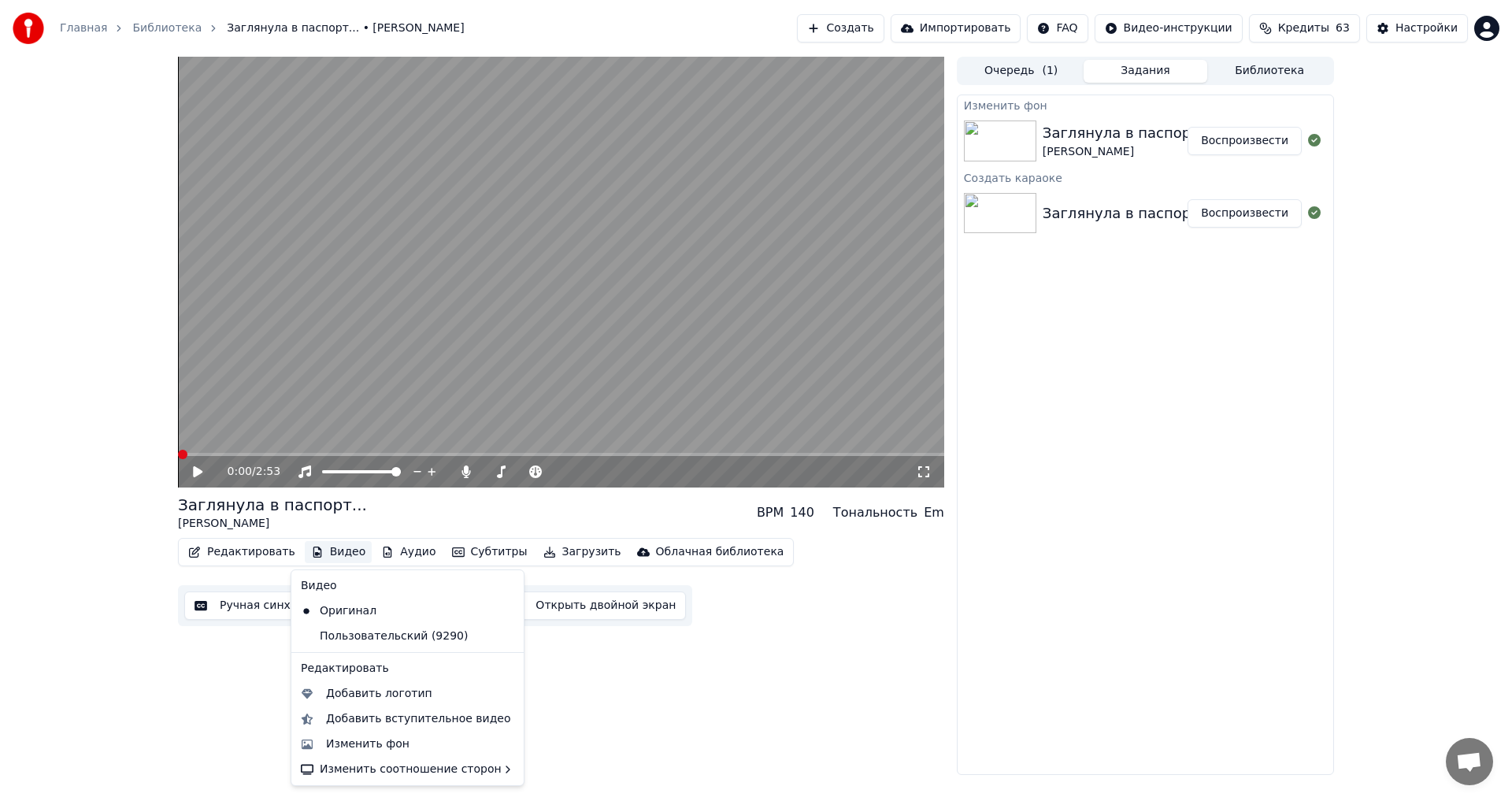
click at [322, 546] on button "Видео" at bounding box center [339, 552] width 68 height 22
click at [366, 750] on div "Изменить фон" at bounding box center [367, 744] width 83 height 16
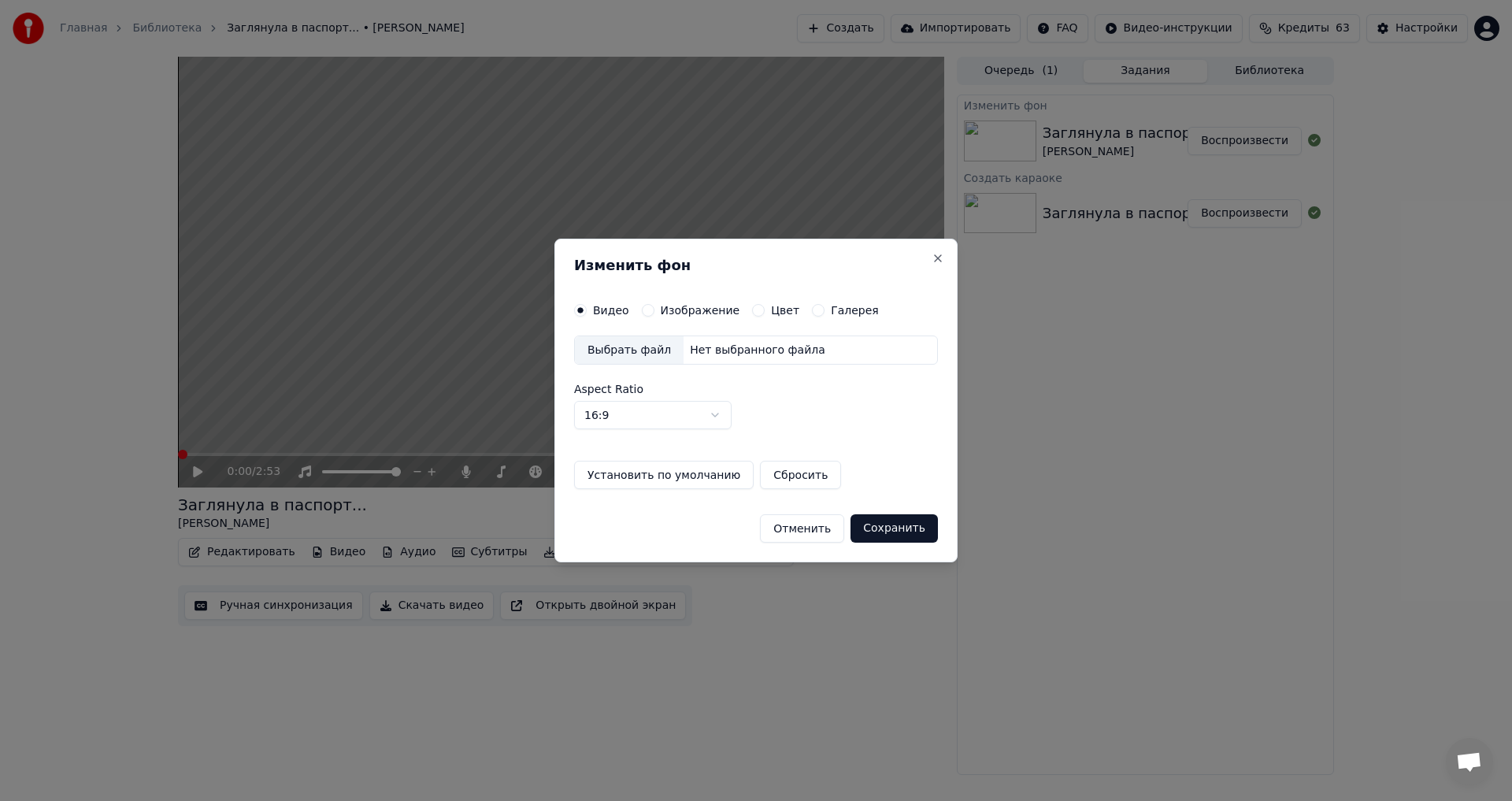
click at [652, 307] on div "Изображение" at bounding box center [691, 310] width 98 height 13
click at [642, 311] on button "Изображение" at bounding box center [648, 310] width 13 height 13
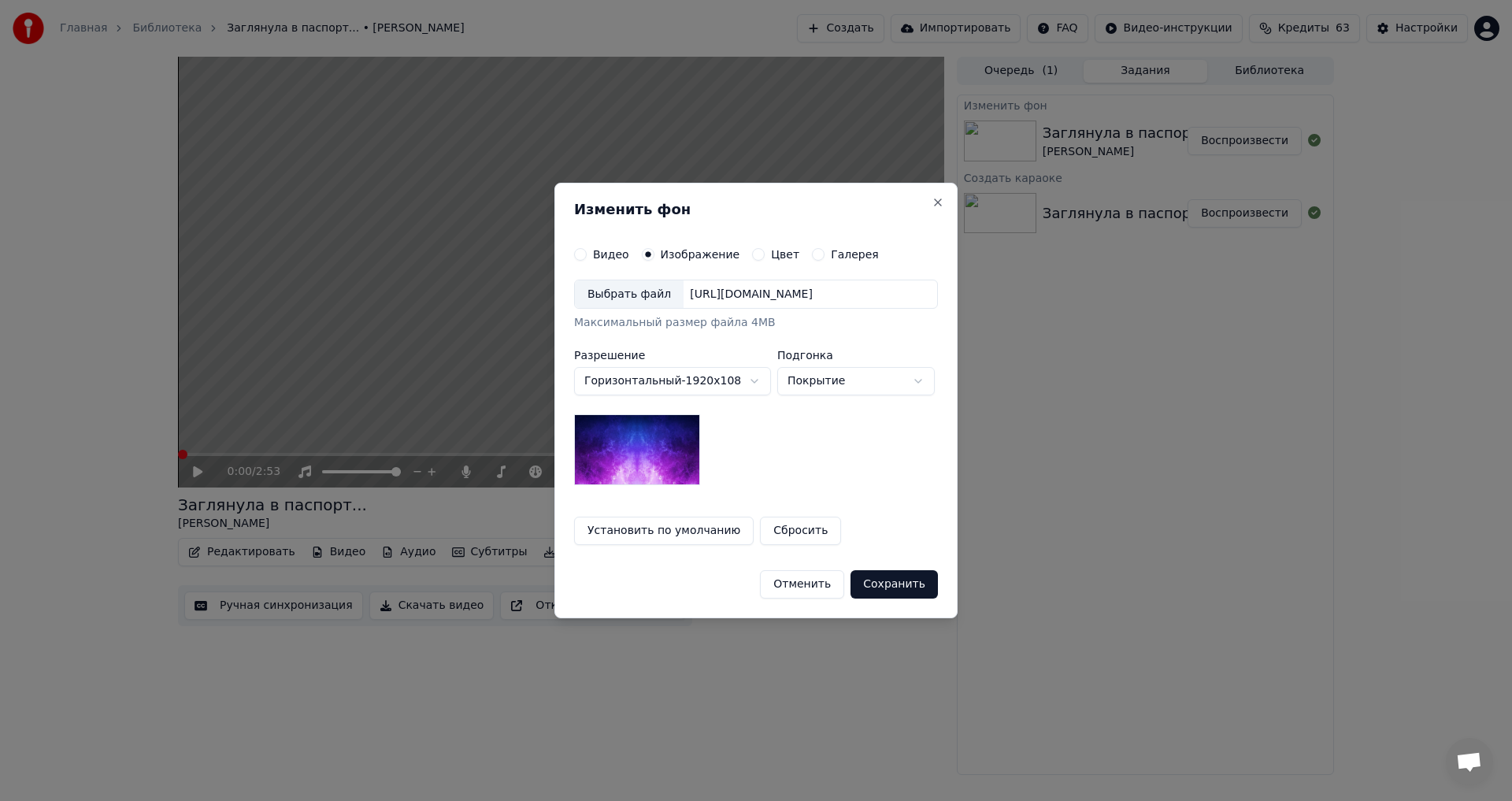
click at [788, 295] on div "[URL][DOMAIN_NAME]" at bounding box center [751, 294] width 135 height 16
click at [908, 580] on button "Сохранить" at bounding box center [894, 583] width 87 height 28
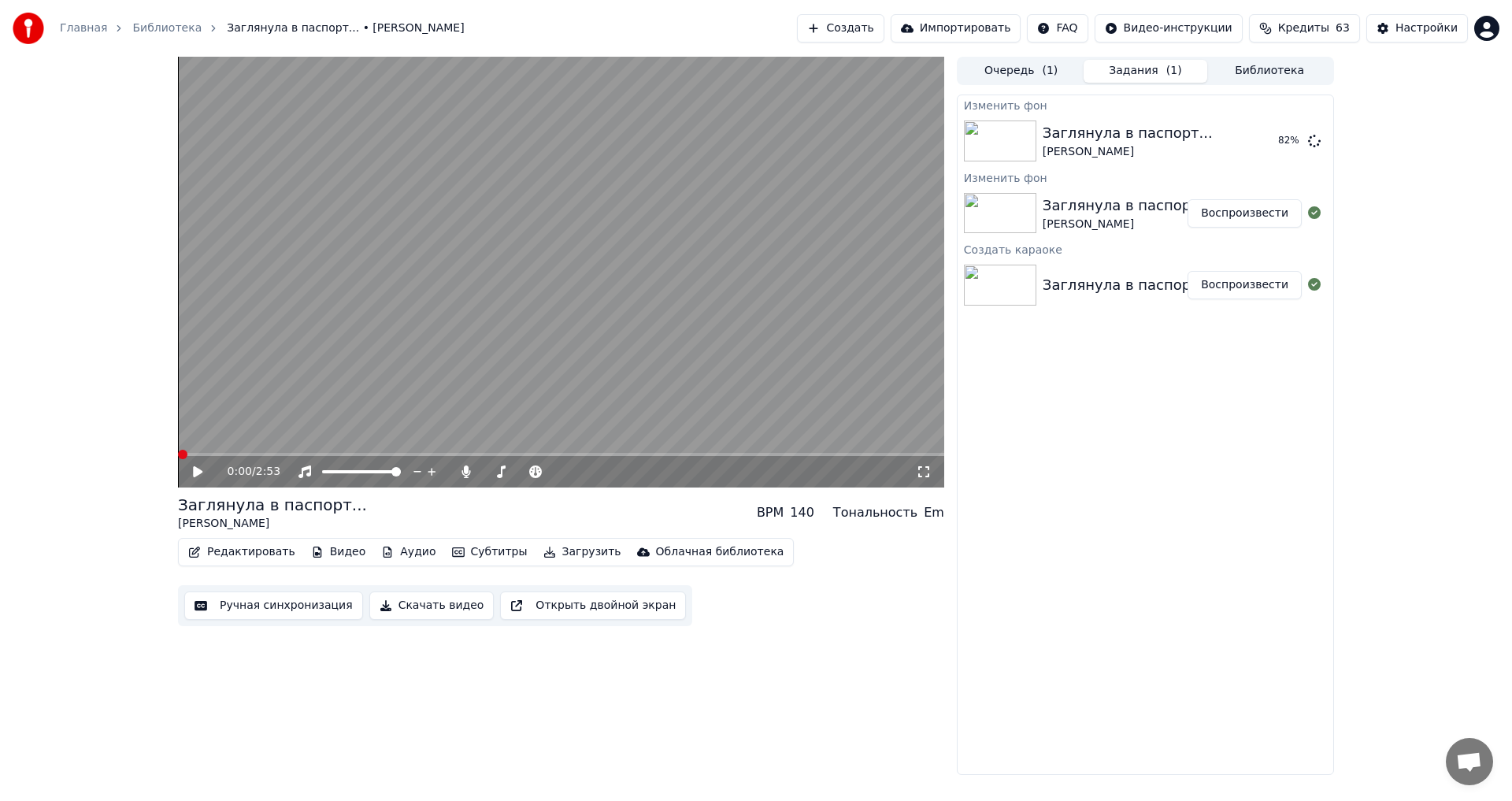
click at [1257, 215] on button "Воспроизвести" at bounding box center [1245, 213] width 114 height 28
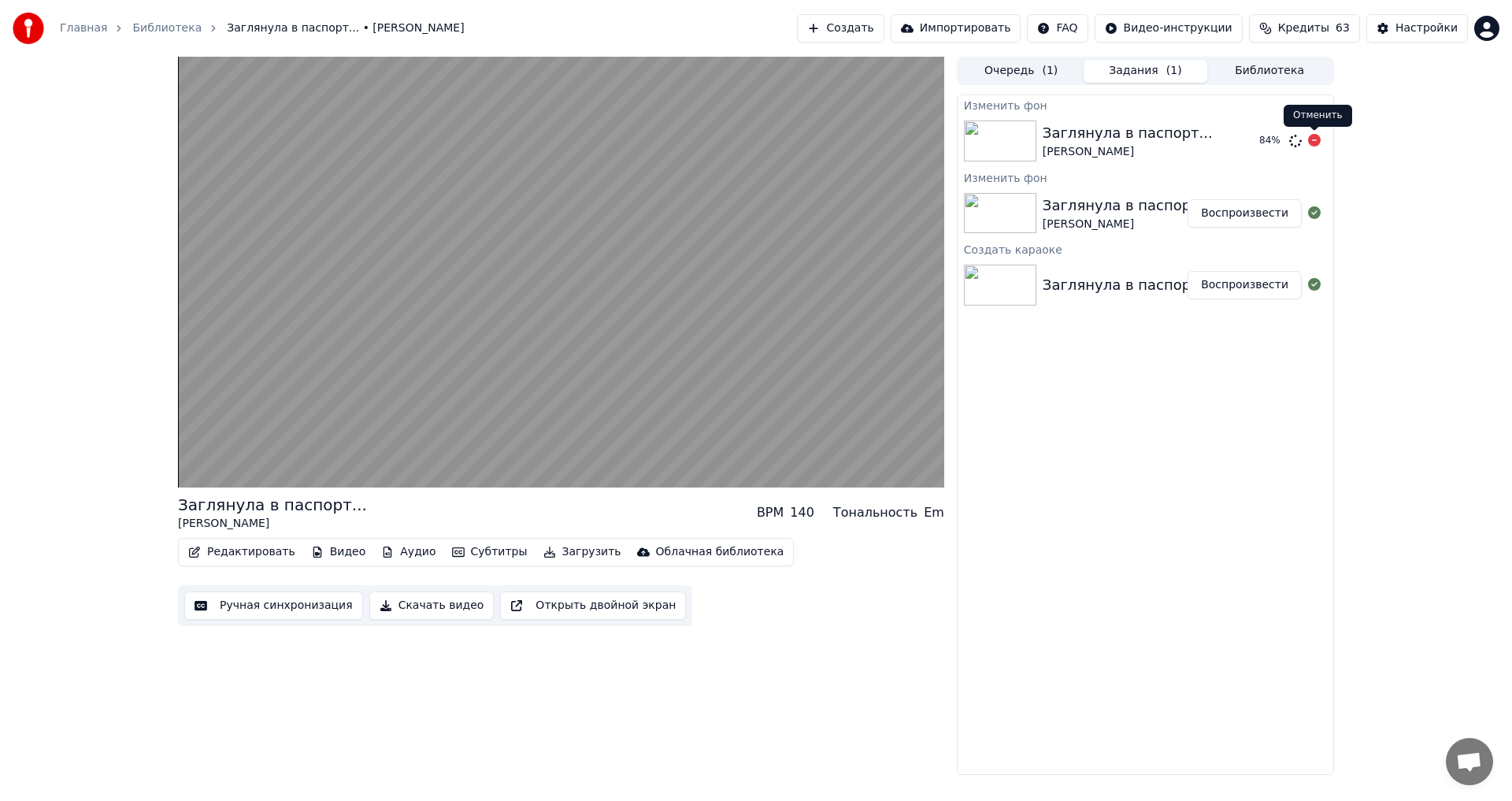
click at [1315, 138] on icon at bounding box center [1314, 140] width 13 height 13
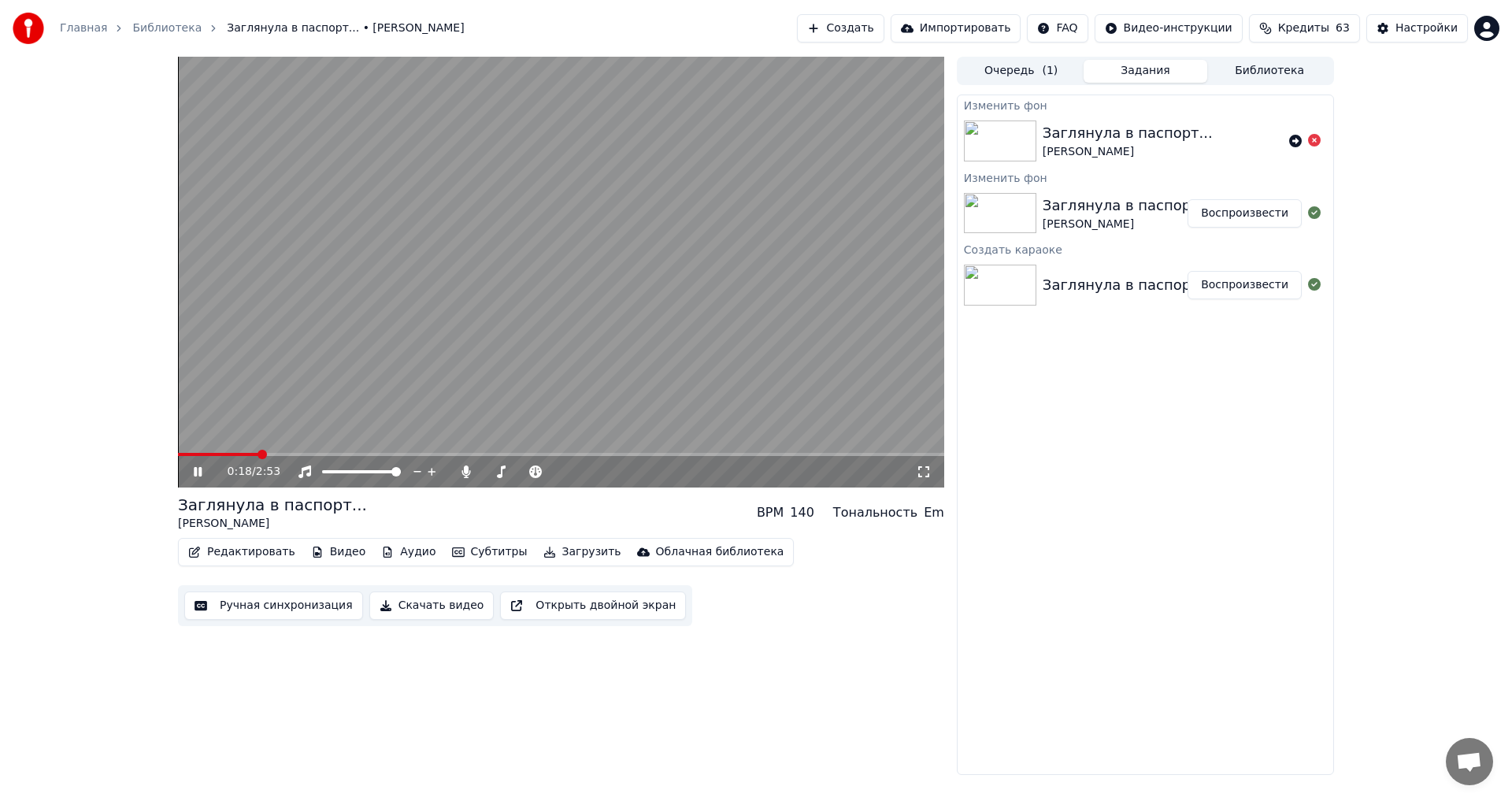
click at [179, 455] on span at bounding box center [218, 455] width 80 height 3
click at [589, 455] on span at bounding box center [560, 455] width 766 height 3
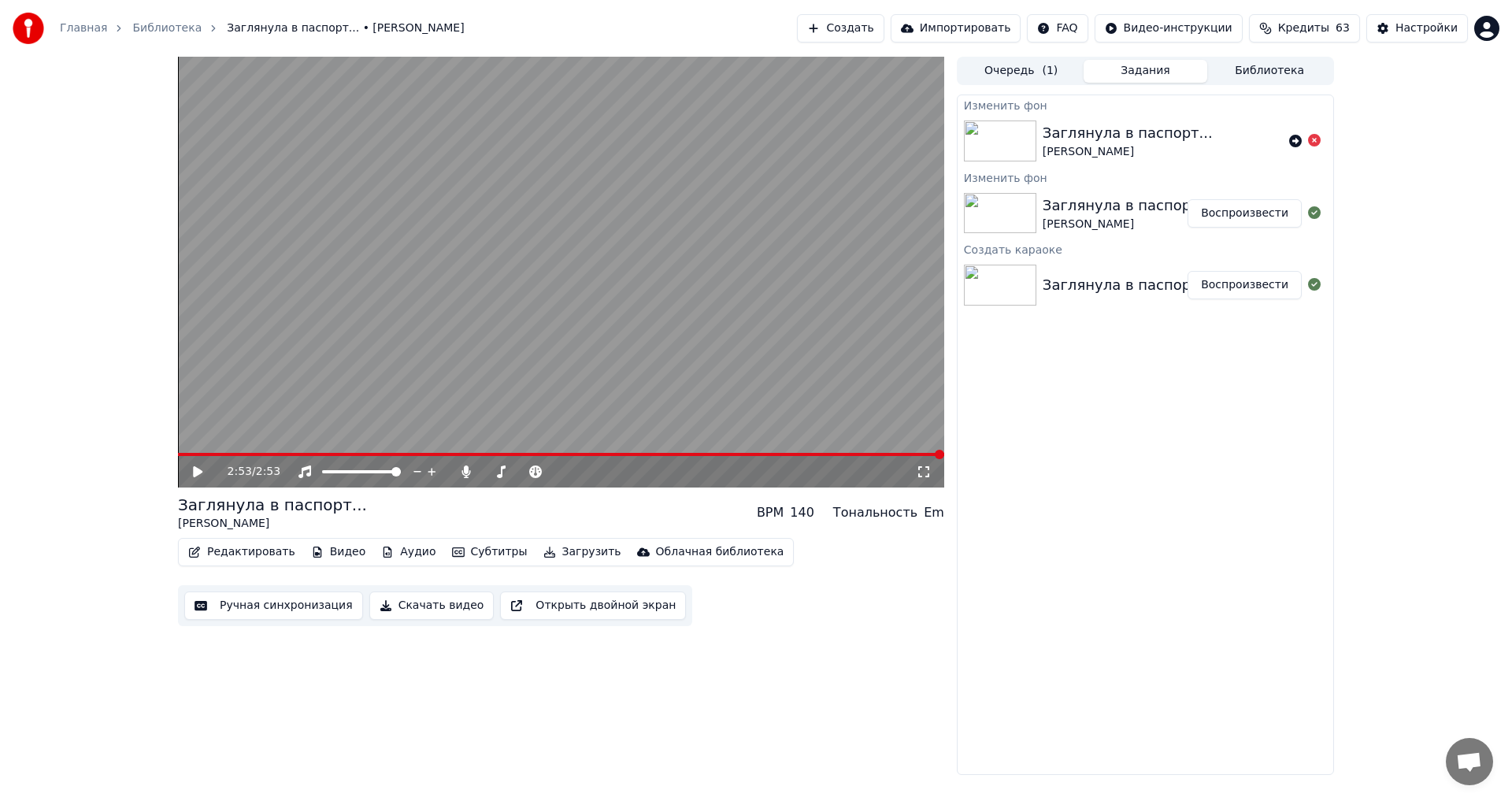
click at [199, 469] on icon at bounding box center [198, 472] width 10 height 11
click at [586, 455] on span at bounding box center [560, 455] width 766 height 3
click at [660, 455] on span at bounding box center [560, 455] width 766 height 3
click at [483, 471] on span at bounding box center [488, 472] width 10 height 10
click at [413, 606] on button "Скачать видео" at bounding box center [431, 605] width 125 height 28
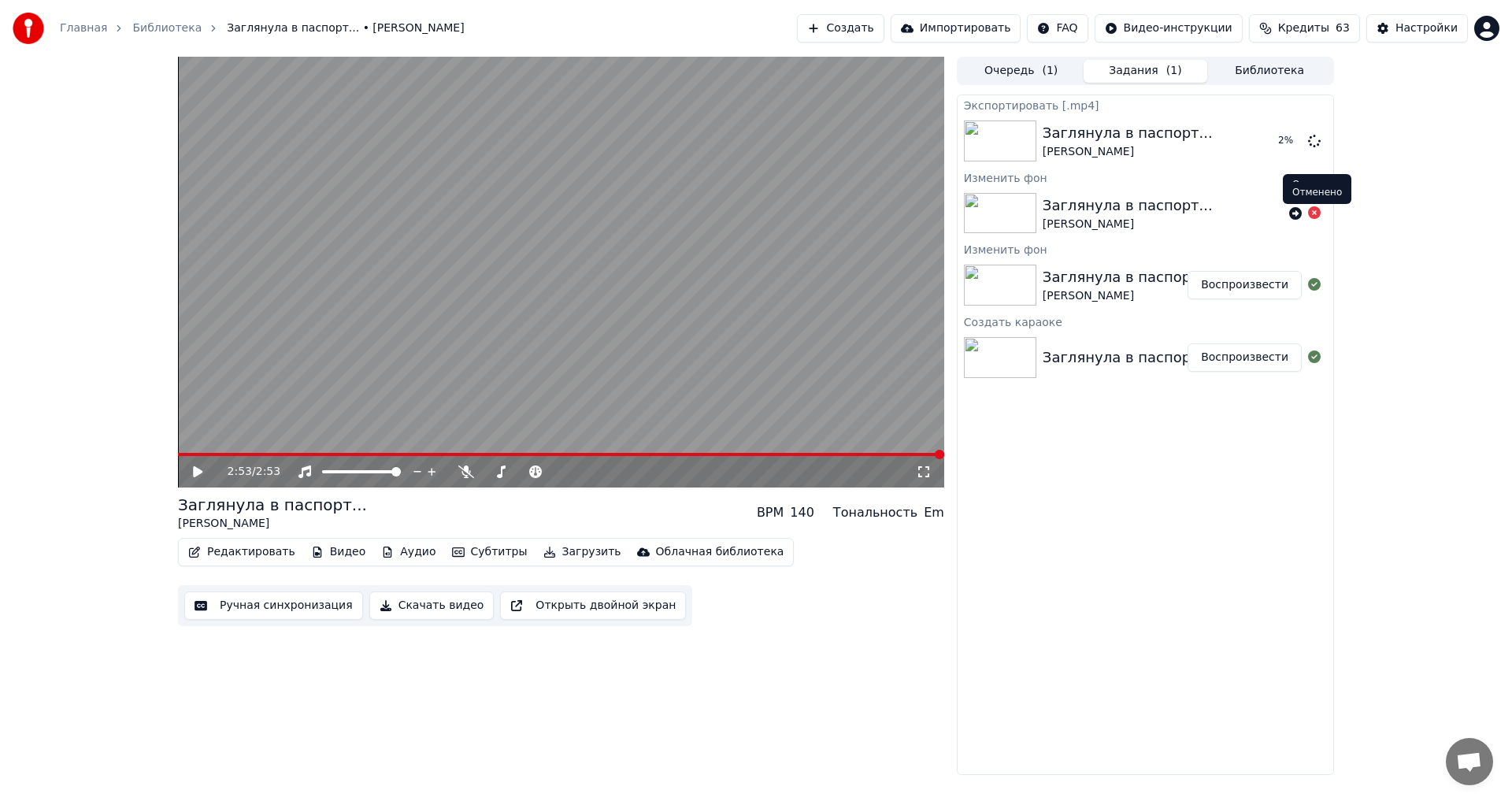
click at [1318, 214] on icon at bounding box center [1314, 213] width 13 height 13
